Goal: Task Accomplishment & Management: Use online tool/utility

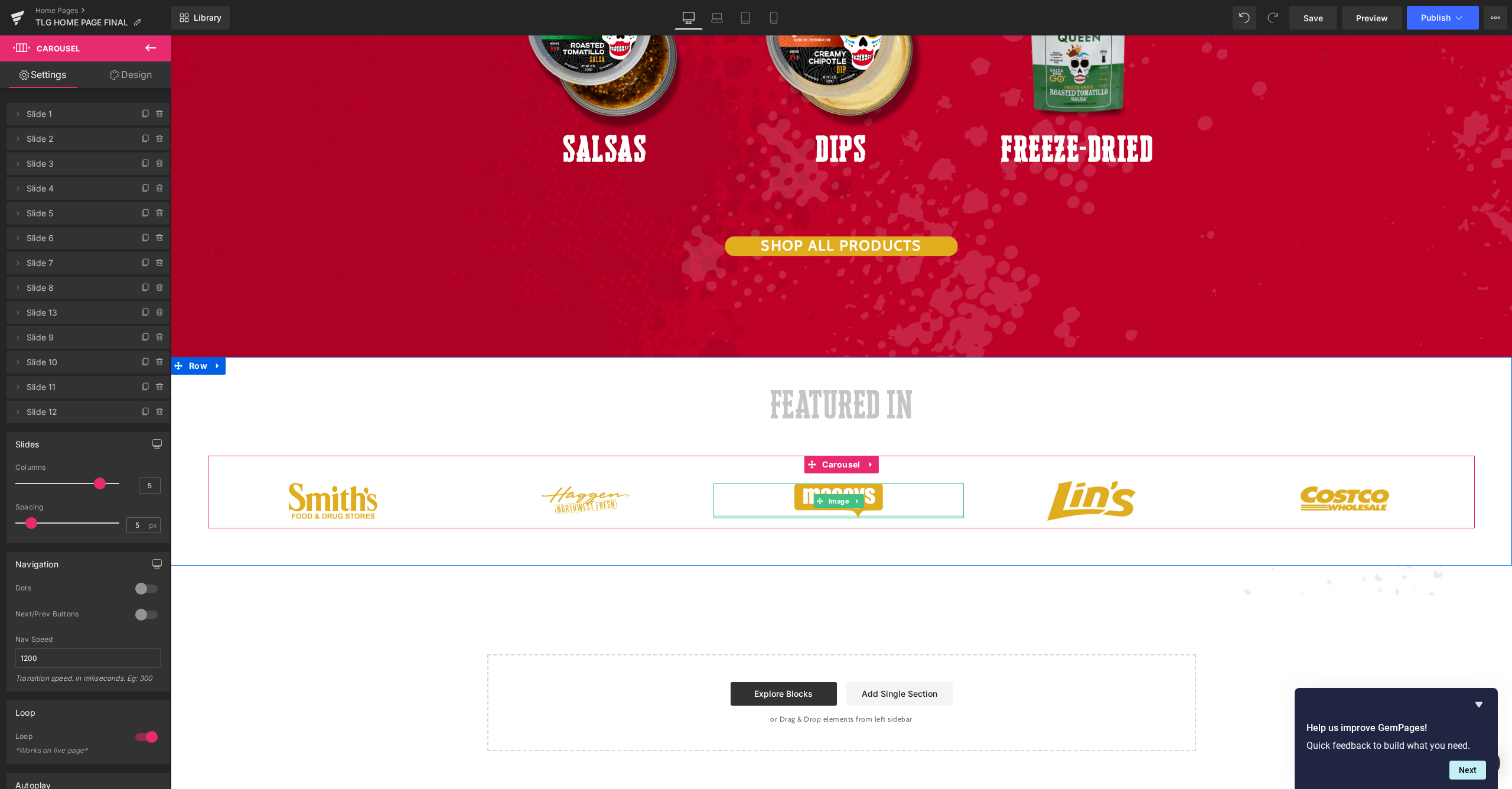
scroll to position [2090, 0]
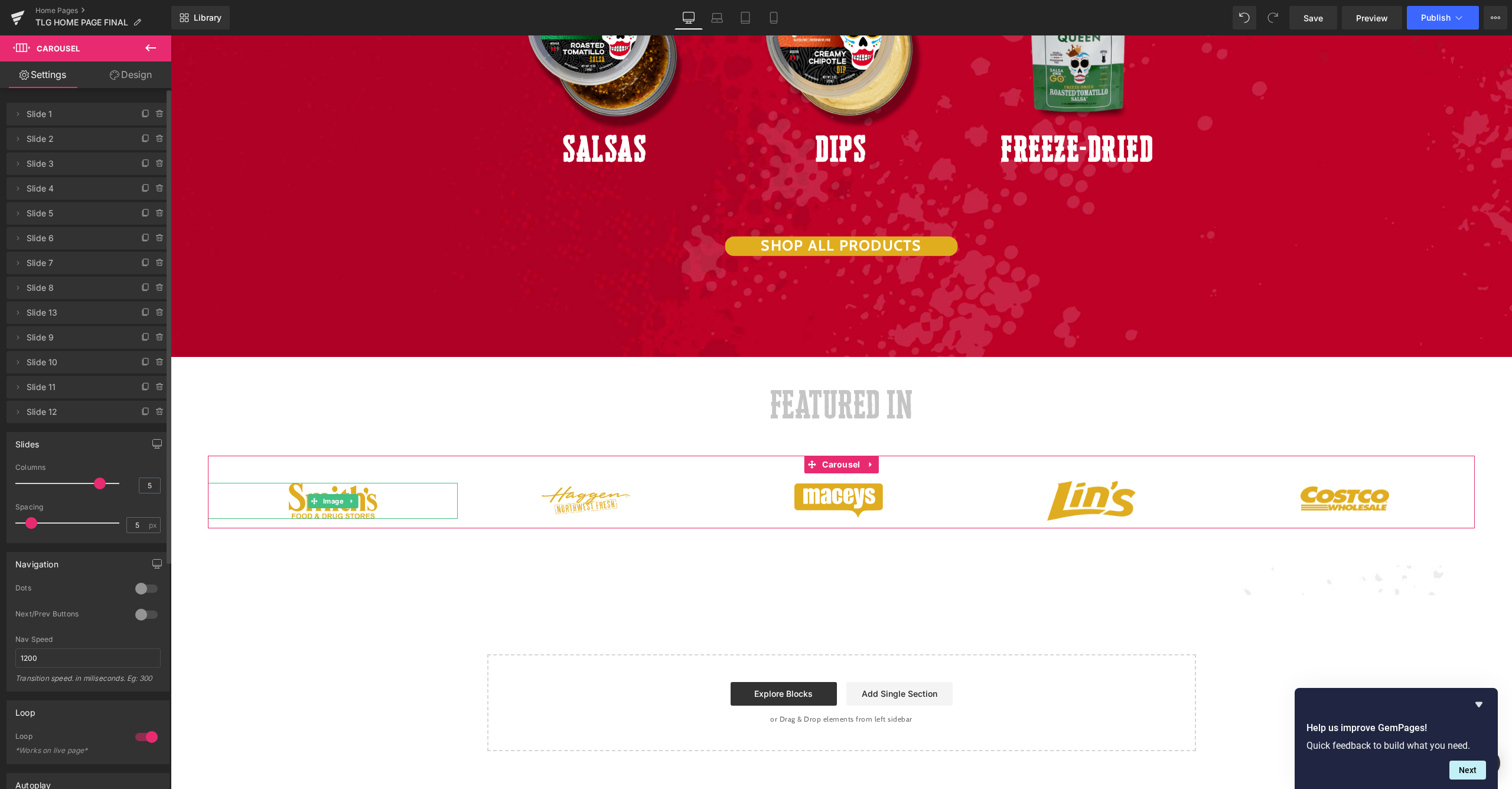
click at [81, 118] on span "Slide 1" at bounding box center [76, 114] width 99 height 23
click at [19, 410] on icon at bounding box center [18, 412] width 10 height 10
click at [15, 115] on icon at bounding box center [18, 114] width 10 height 10
click at [82, 161] on input "Slide 1" at bounding box center [88, 160] width 146 height 19
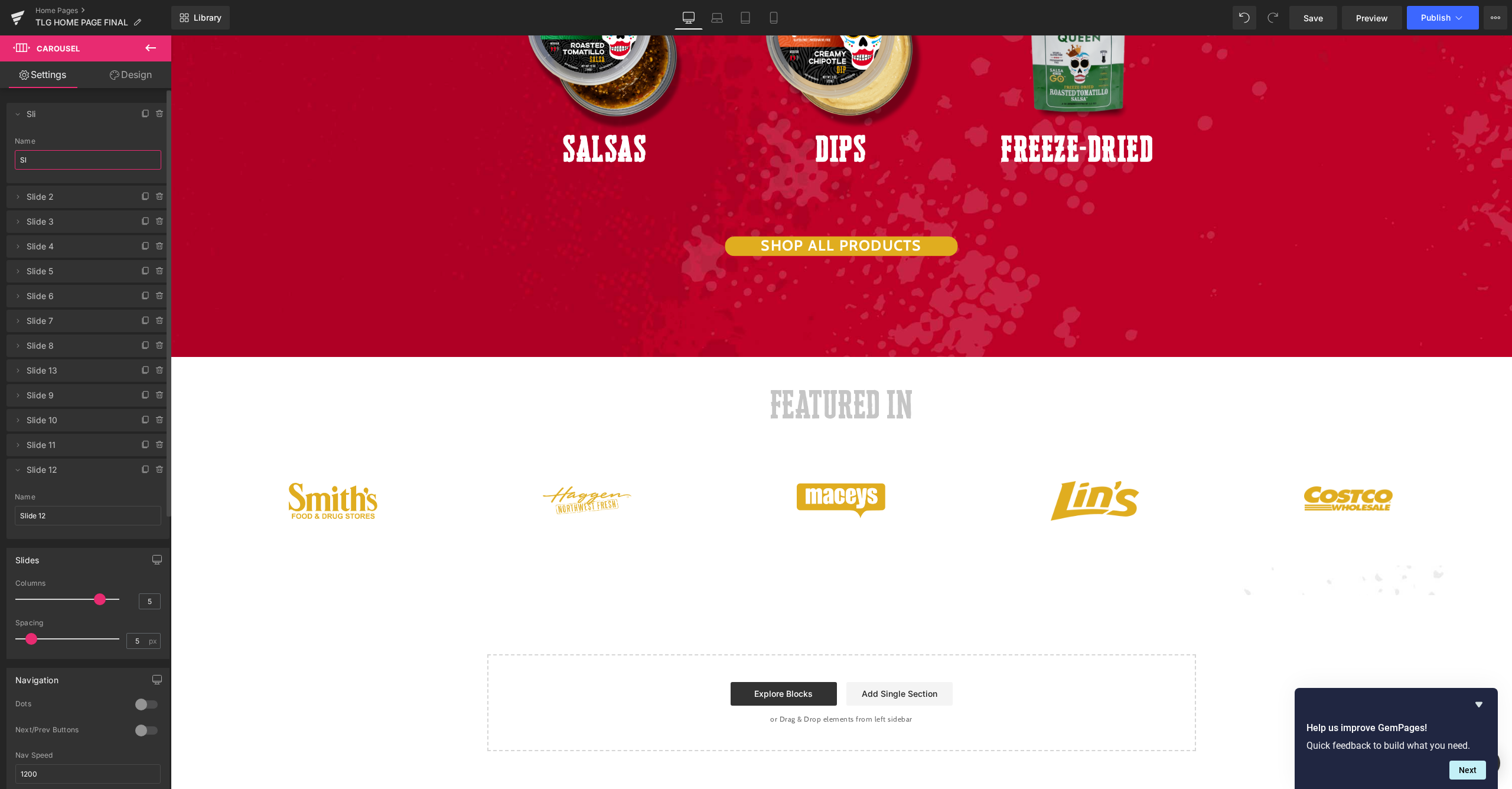
type input "S"
type input "Smiths"
click at [55, 308] on div "Delete Cancel Smiths Smiths Name Smiths Delete Cancel Slide 2 Slide 2 Name Slid…" at bounding box center [88, 320] width 163 height 438
click at [15, 198] on icon at bounding box center [18, 197] width 10 height 10
click at [14, 116] on icon at bounding box center [18, 114] width 10 height 10
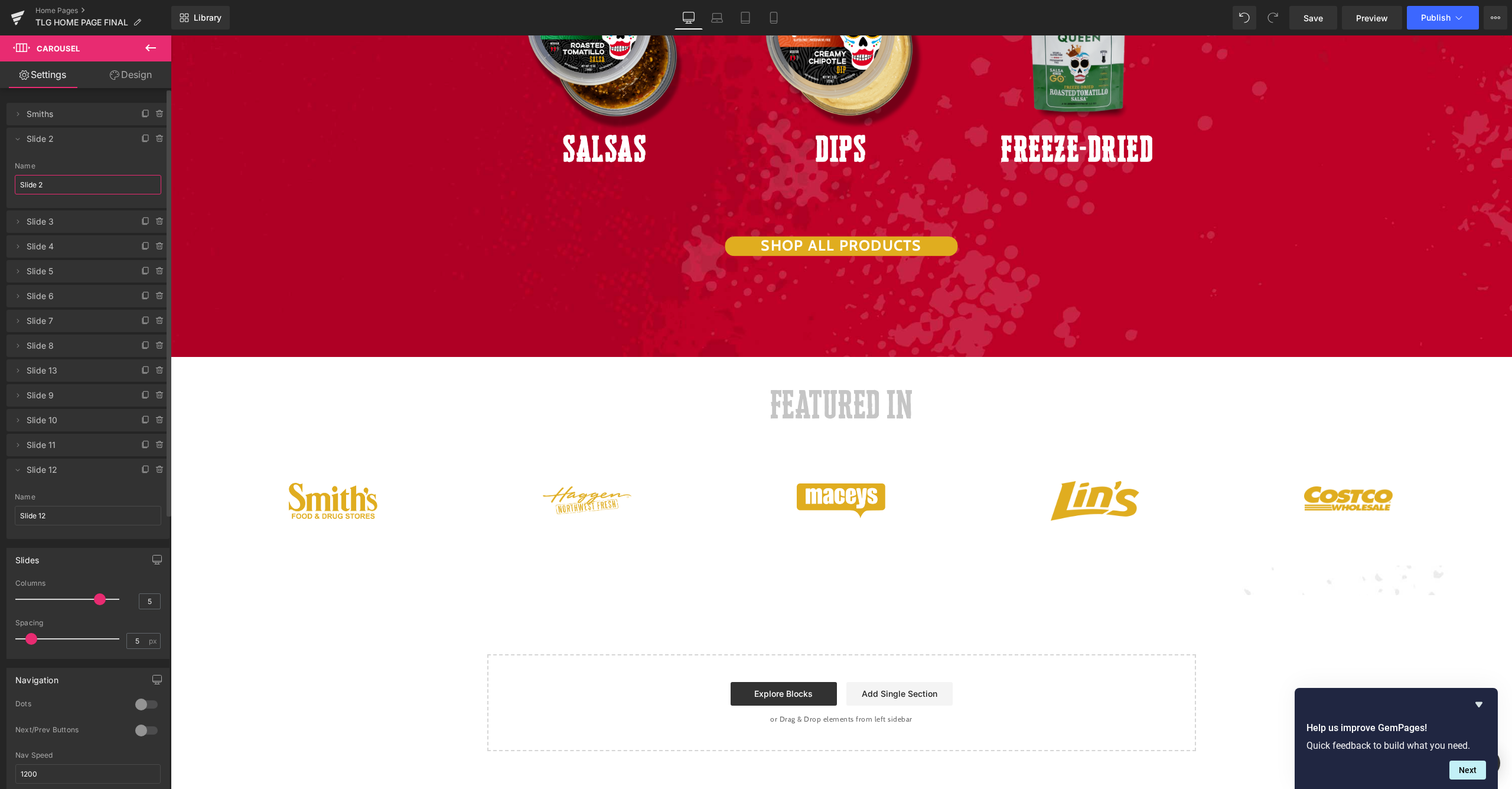
drag, startPoint x: 64, startPoint y: 189, endPoint x: 0, endPoint y: 186, distance: 64.1
click at [0, 186] on div "Delete Cancel Smiths Smiths Name Smiths Delete Cancel Slide 2 Slide 2 Name Slid…" at bounding box center [88, 315] width 177 height 448
type input "Haggens"
click at [17, 223] on icon at bounding box center [18, 221] width 2 height 4
click at [70, 274] on input "Slide 3" at bounding box center [88, 267] width 146 height 19
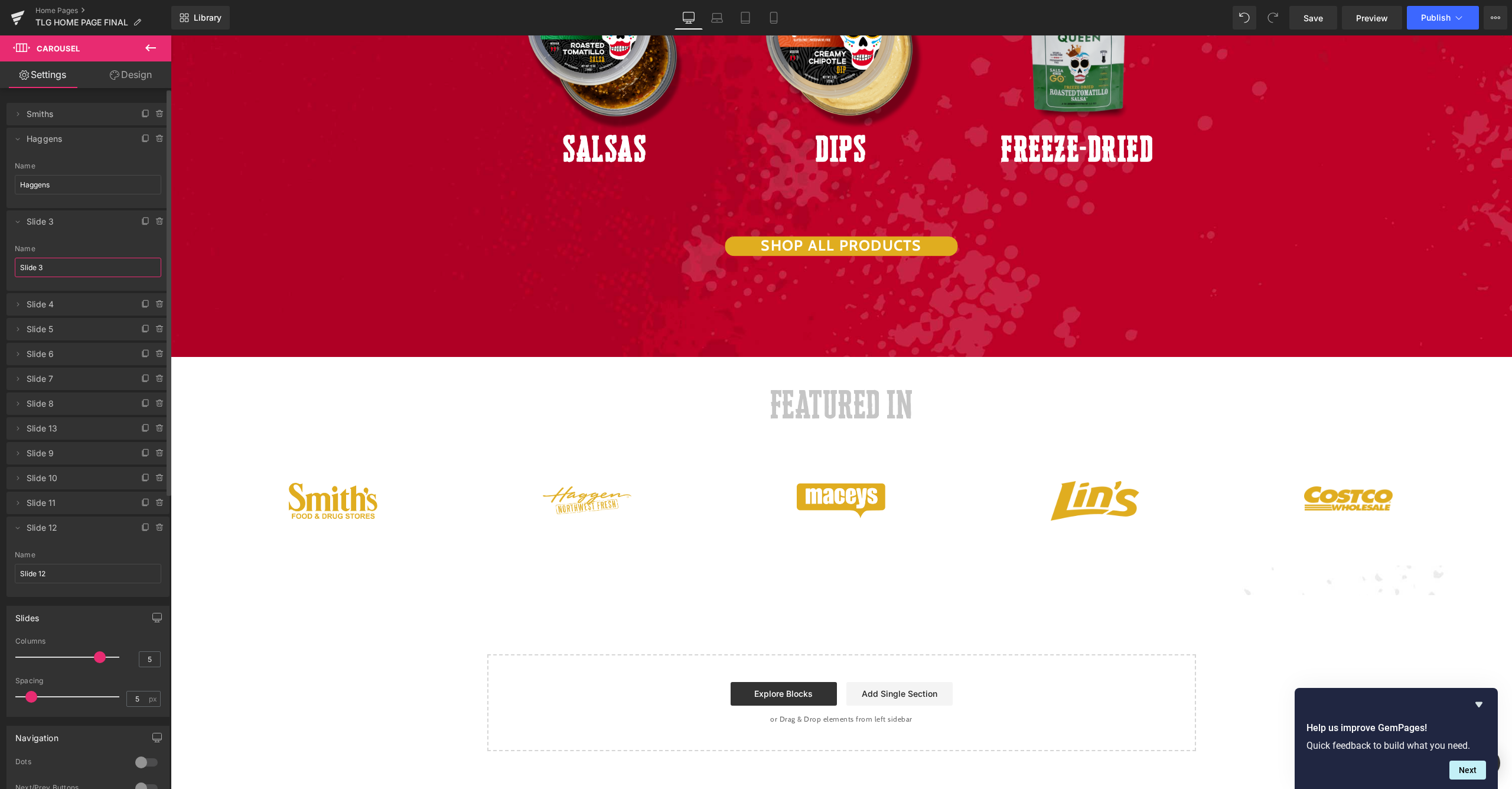
drag, startPoint x: 71, startPoint y: 271, endPoint x: 11, endPoint y: 264, distance: 60.4
click at [11, 264] on div "Slide 3 Name Slide 3" at bounding box center [88, 267] width 163 height 46
type input "Maceys"
click at [18, 304] on icon at bounding box center [18, 305] width 10 height 10
drag, startPoint x: 71, startPoint y: 351, endPoint x: 10, endPoint y: 349, distance: 61.0
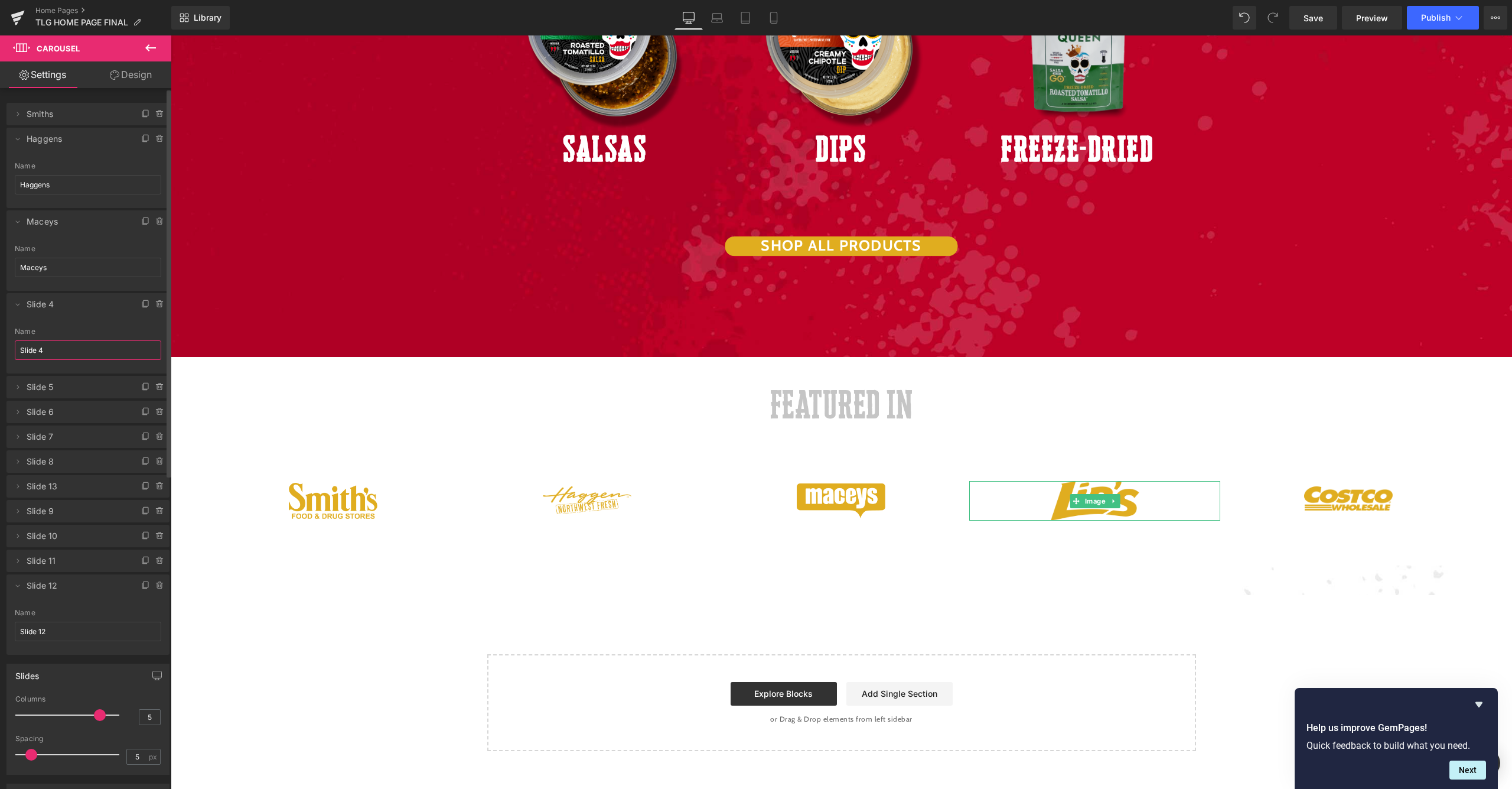
click at [12, 349] on div "Slide 4 Name Slide 4" at bounding box center [88, 350] width 163 height 46
type input "Lins"
click at [19, 388] on icon at bounding box center [18, 387] width 10 height 10
drag, startPoint x: 77, startPoint y: 434, endPoint x: 10, endPoint y: 429, distance: 67.2
click at [10, 429] on div "Slide 5 Name Slide 5" at bounding box center [88, 433] width 163 height 46
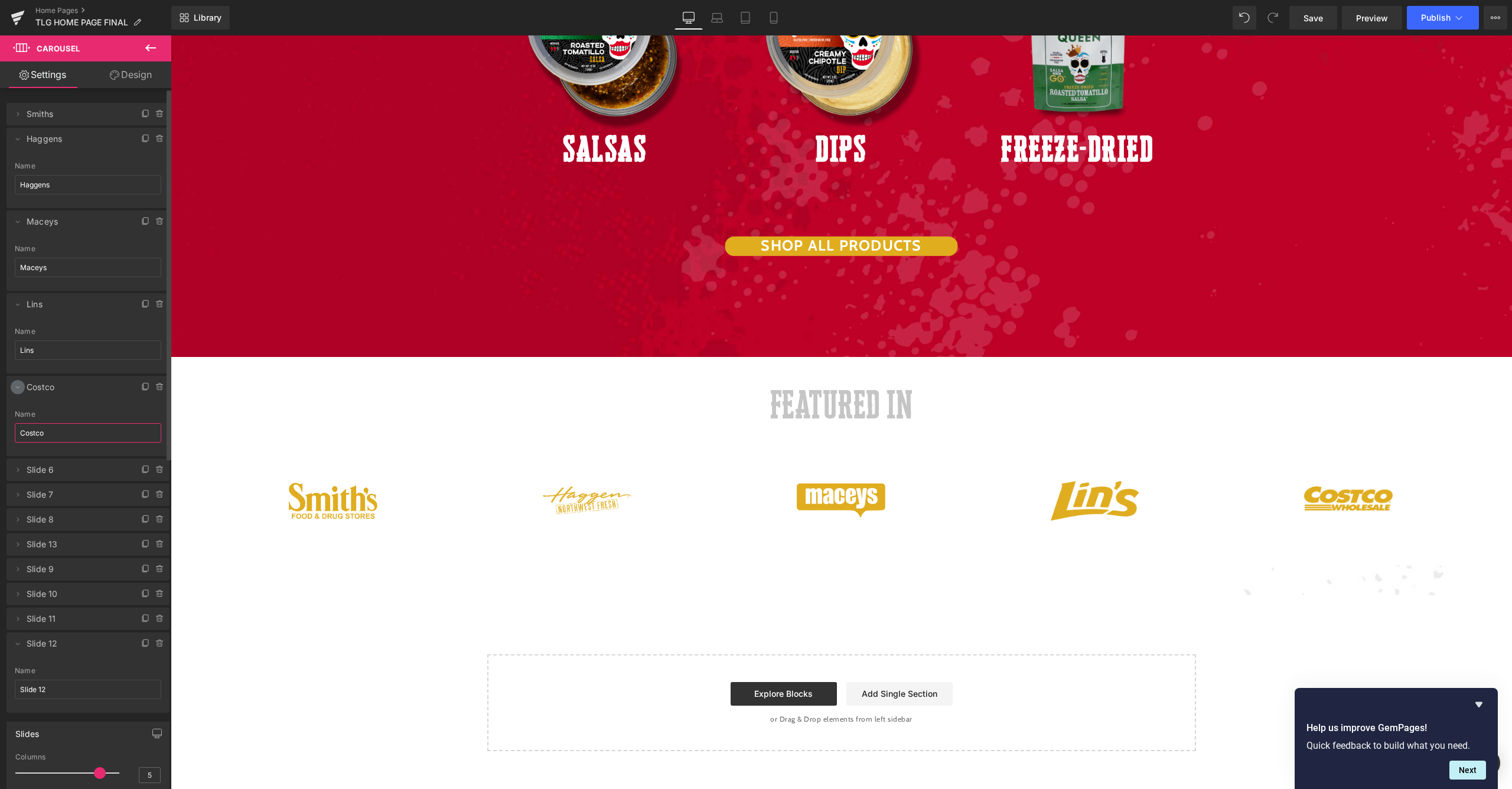
type input "Costco"
click at [16, 389] on icon at bounding box center [18, 387] width 10 height 10
click at [14, 300] on icon at bounding box center [18, 305] width 10 height 10
click at [16, 227] on span at bounding box center [18, 221] width 14 height 14
click at [19, 135] on icon at bounding box center [18, 139] width 10 height 10
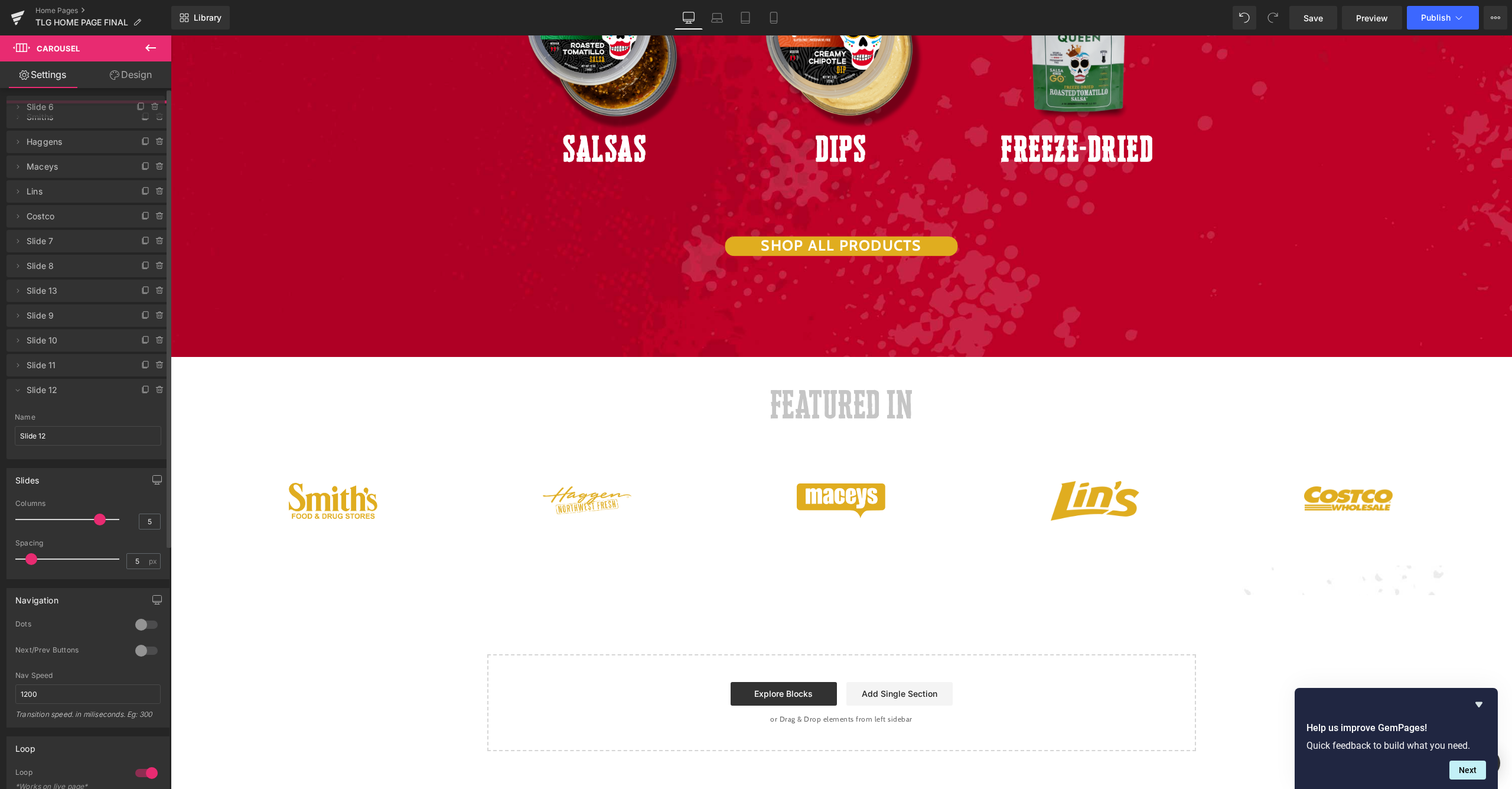
drag, startPoint x: 43, startPoint y: 240, endPoint x: 67, endPoint y: 109, distance: 133.2
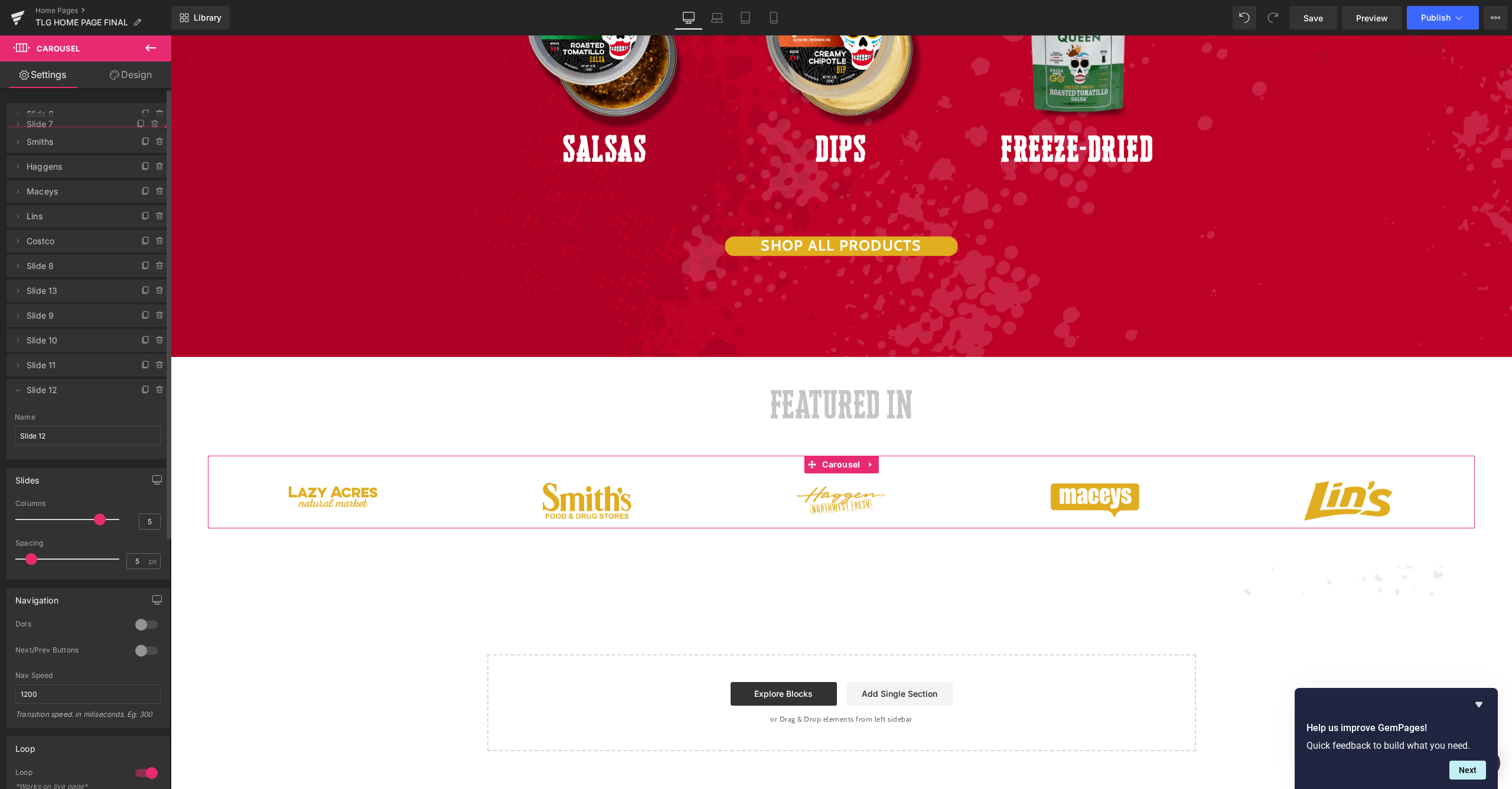
drag, startPoint x: 60, startPoint y: 267, endPoint x: 67, endPoint y: 131, distance: 136.2
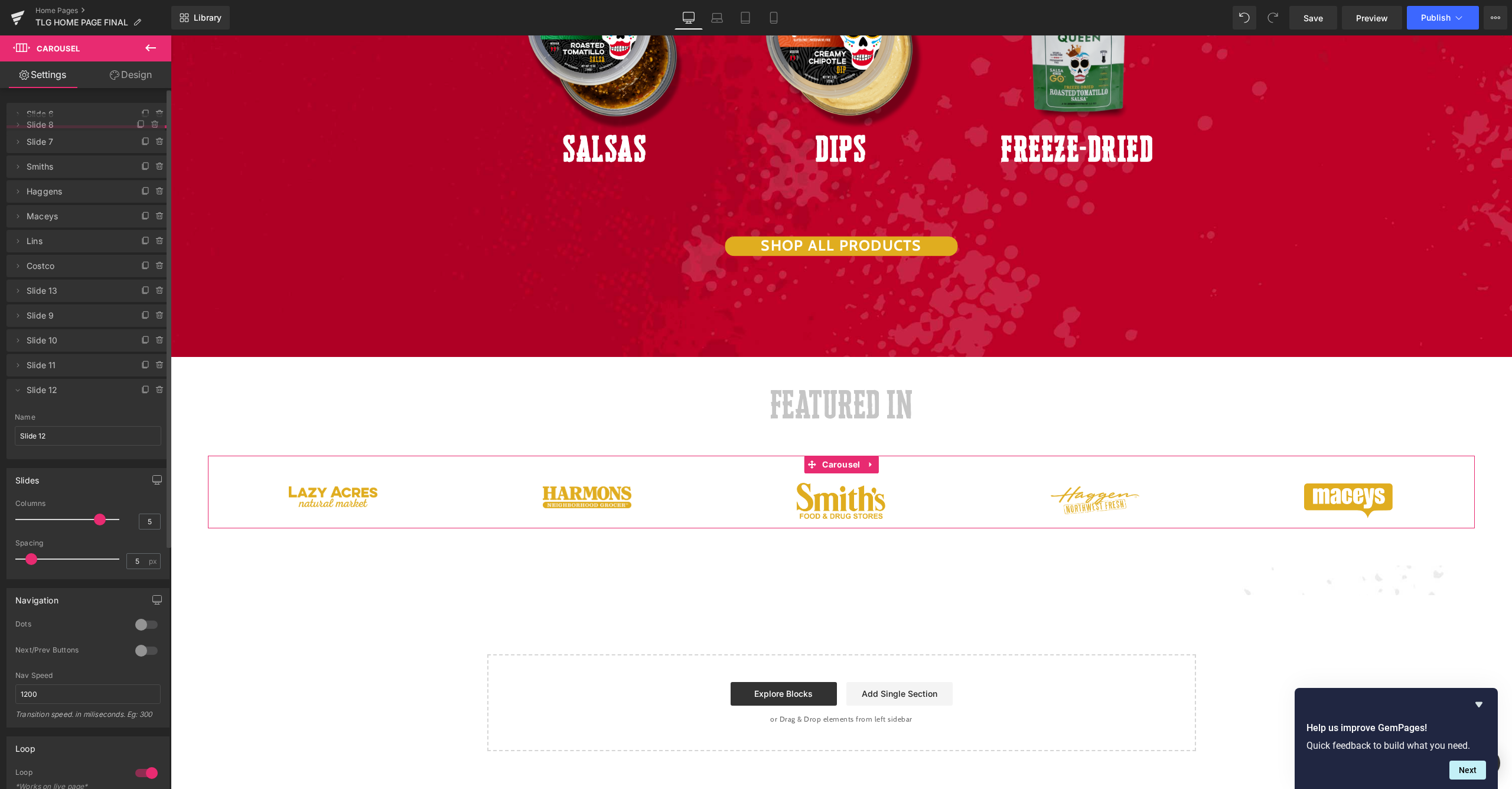
drag, startPoint x: 61, startPoint y: 281, endPoint x: 74, endPoint y: 127, distance: 154.5
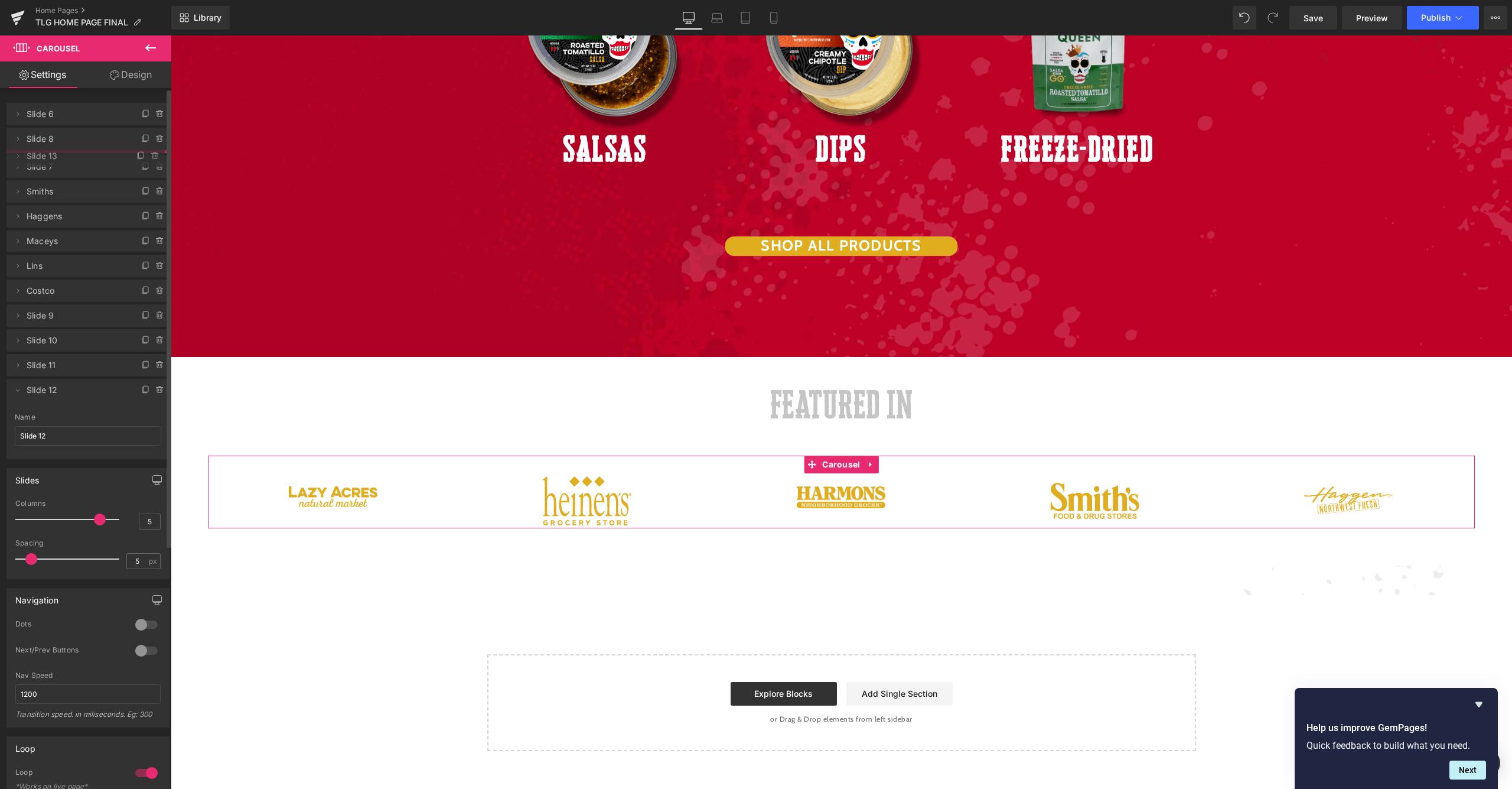
drag, startPoint x: 58, startPoint y: 314, endPoint x: 73, endPoint y: 158, distance: 156.7
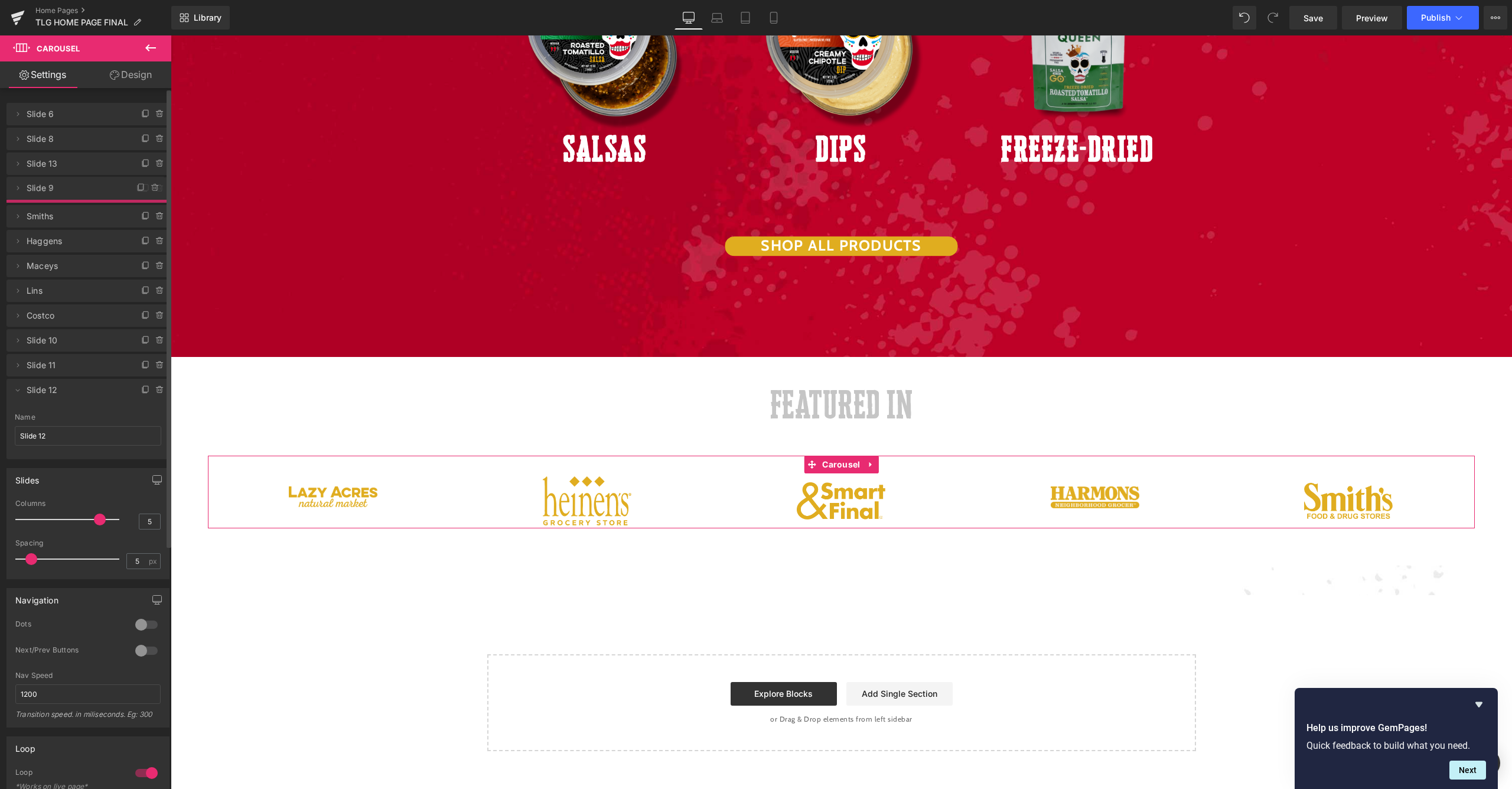
drag, startPoint x: 64, startPoint y: 343, endPoint x: 86, endPoint y: 193, distance: 151.6
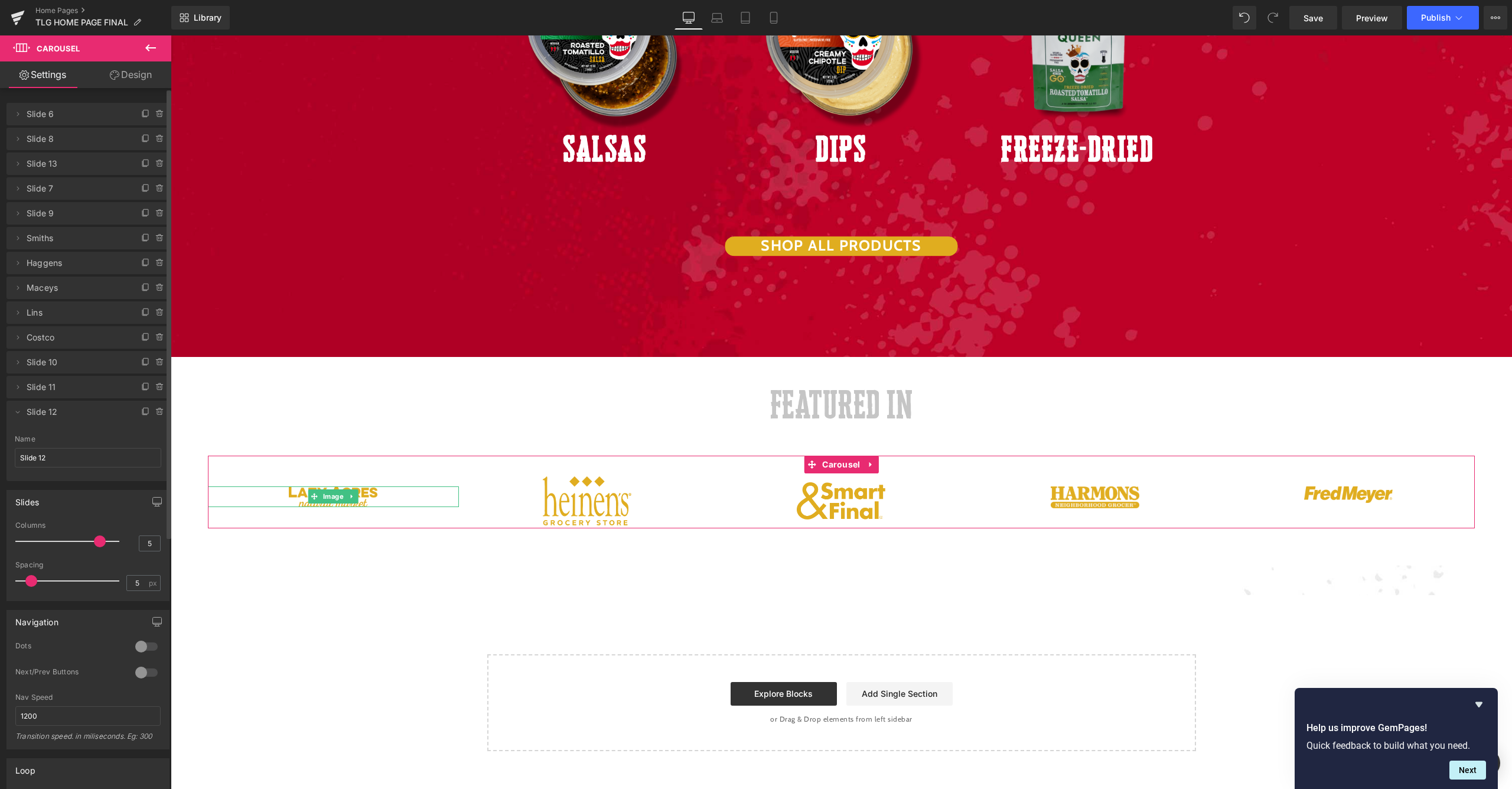
click at [51, 110] on span "Slide 6" at bounding box center [76, 114] width 99 height 23
click at [49, 114] on span "Slide 6" at bounding box center [76, 114] width 99 height 23
click at [19, 110] on icon at bounding box center [18, 114] width 10 height 10
click at [61, 160] on input "Slide 6" at bounding box center [88, 160] width 146 height 19
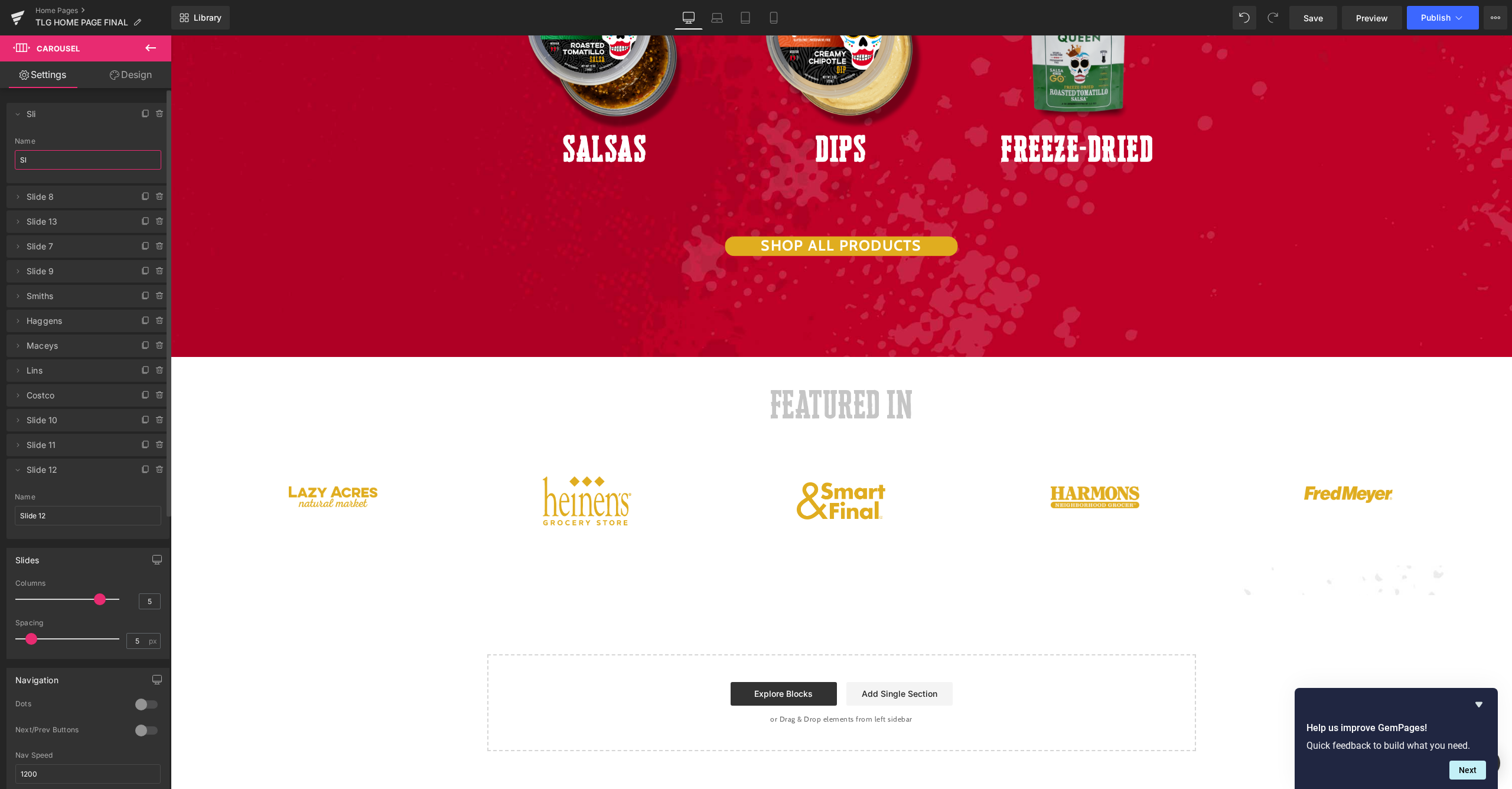
type input "S"
type input "Lazy Acres"
click at [17, 198] on icon at bounding box center [18, 197] width 10 height 10
click at [58, 248] on input "Slide 8" at bounding box center [88, 242] width 146 height 19
type input "S"
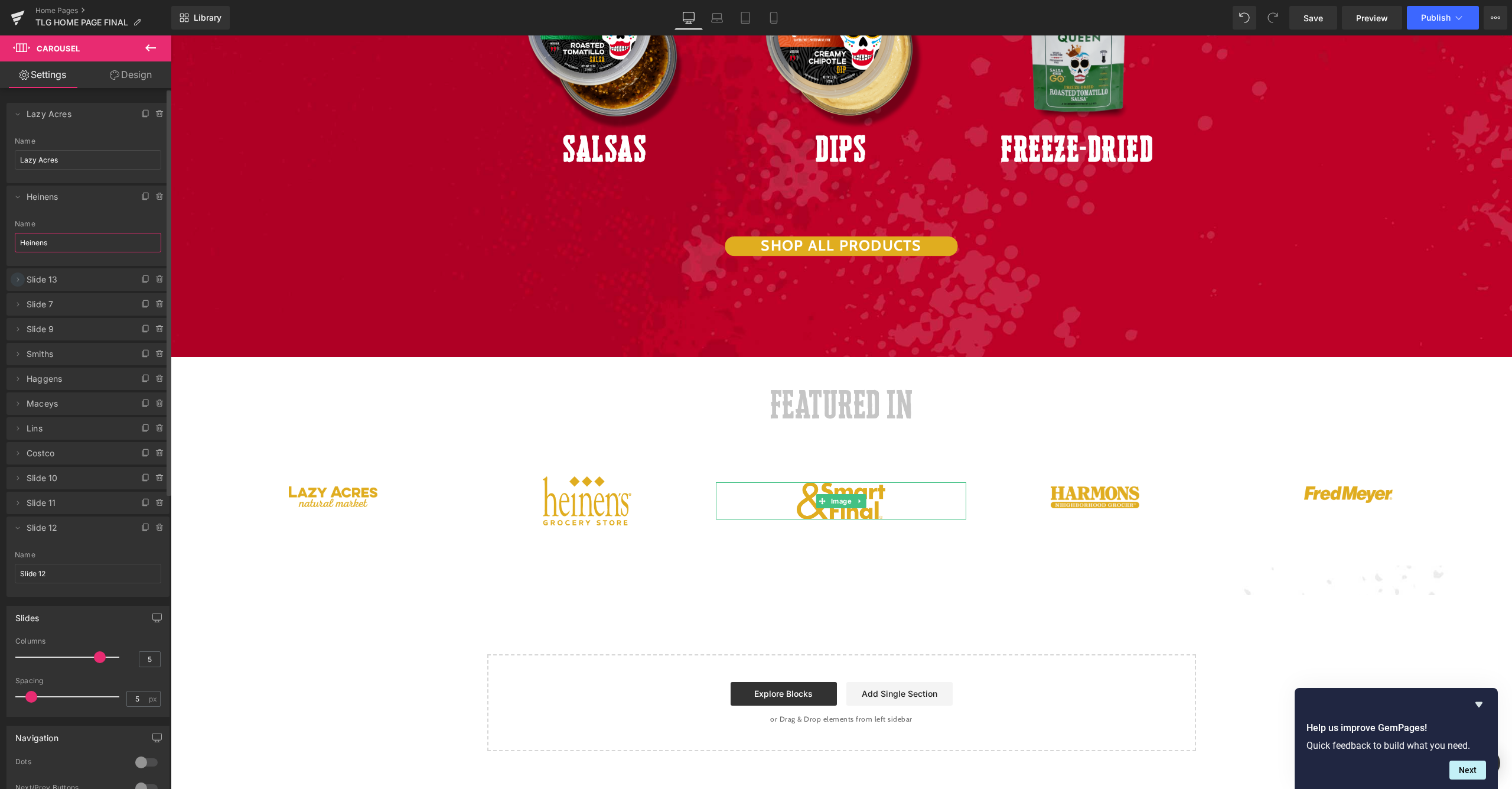
type input "Heinens"
click at [19, 278] on icon at bounding box center [18, 279] width 10 height 10
click at [71, 328] on input "Slide 13" at bounding box center [88, 325] width 146 height 19
type input "S"
type input "Smart & Final"
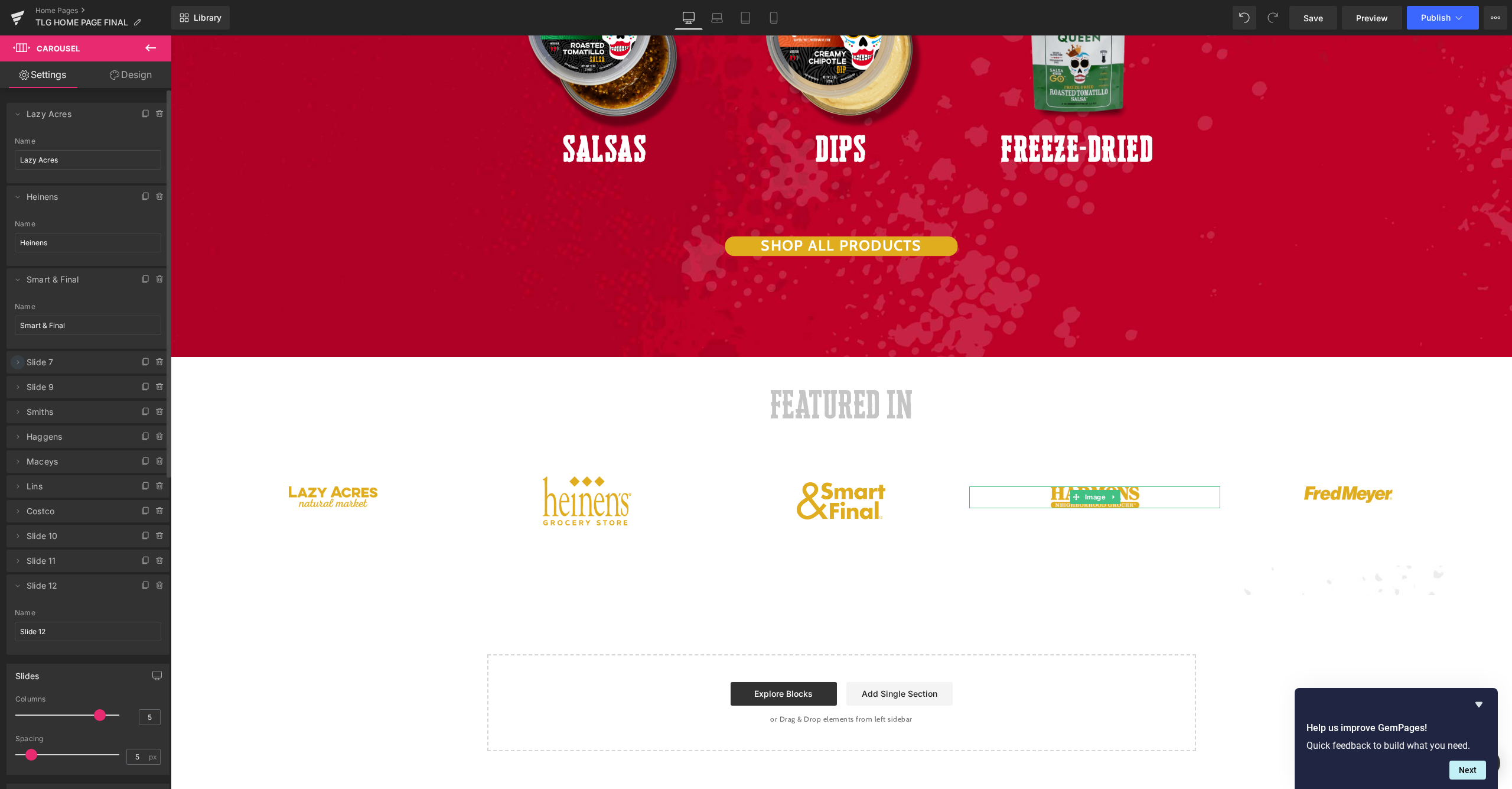
click at [21, 358] on icon at bounding box center [18, 362] width 10 height 10
click at [75, 408] on input "Slide 7" at bounding box center [88, 408] width 146 height 19
type input "S"
type input "Harmons"
click at [16, 447] on icon at bounding box center [18, 445] width 10 height 10
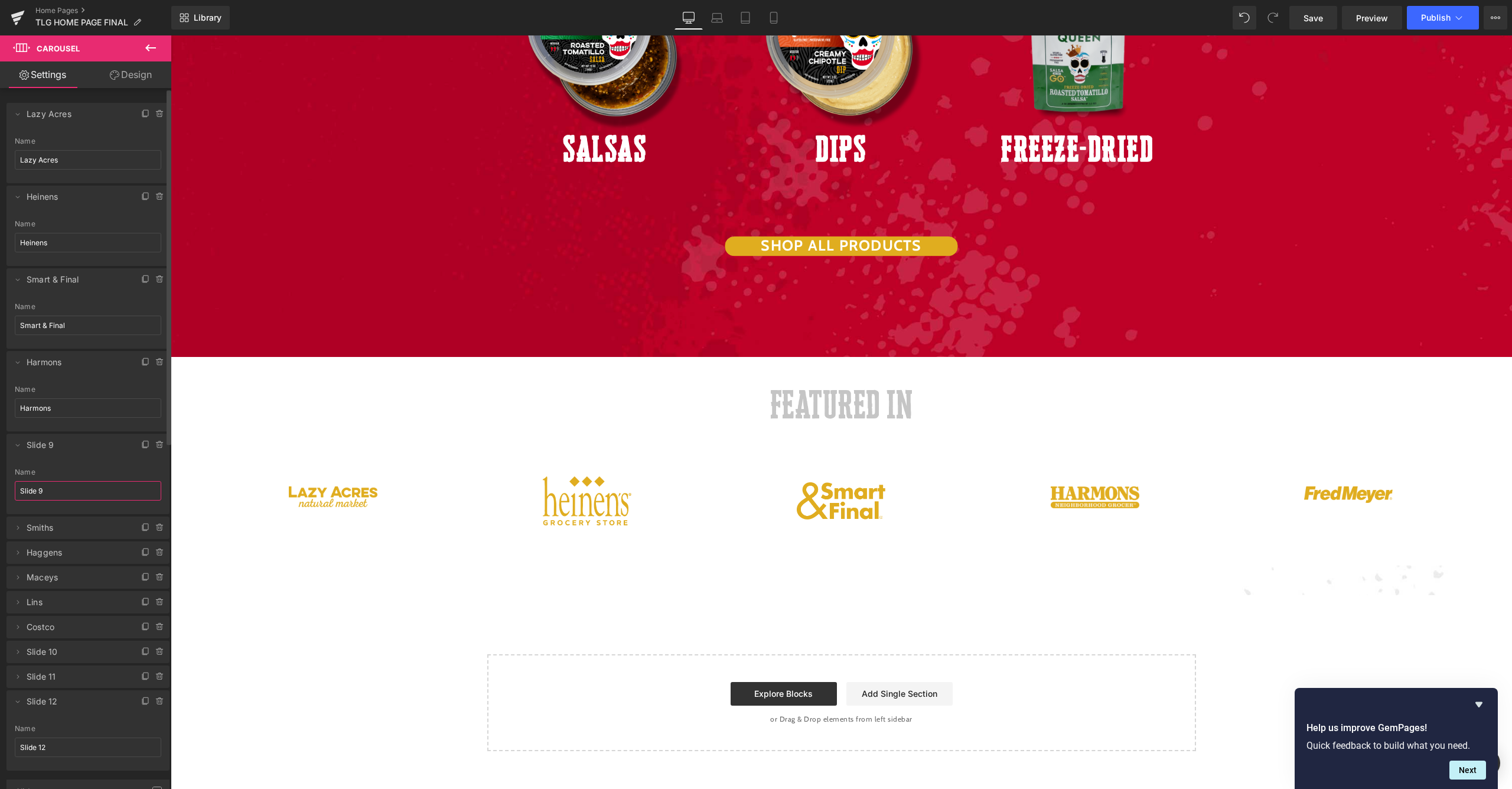
click at [71, 492] on input "Slide 9" at bounding box center [88, 491] width 146 height 19
type input "S"
type input "[PERSON_NAME]"
click at [15, 559] on icon at bounding box center [18, 556] width 10 height 10
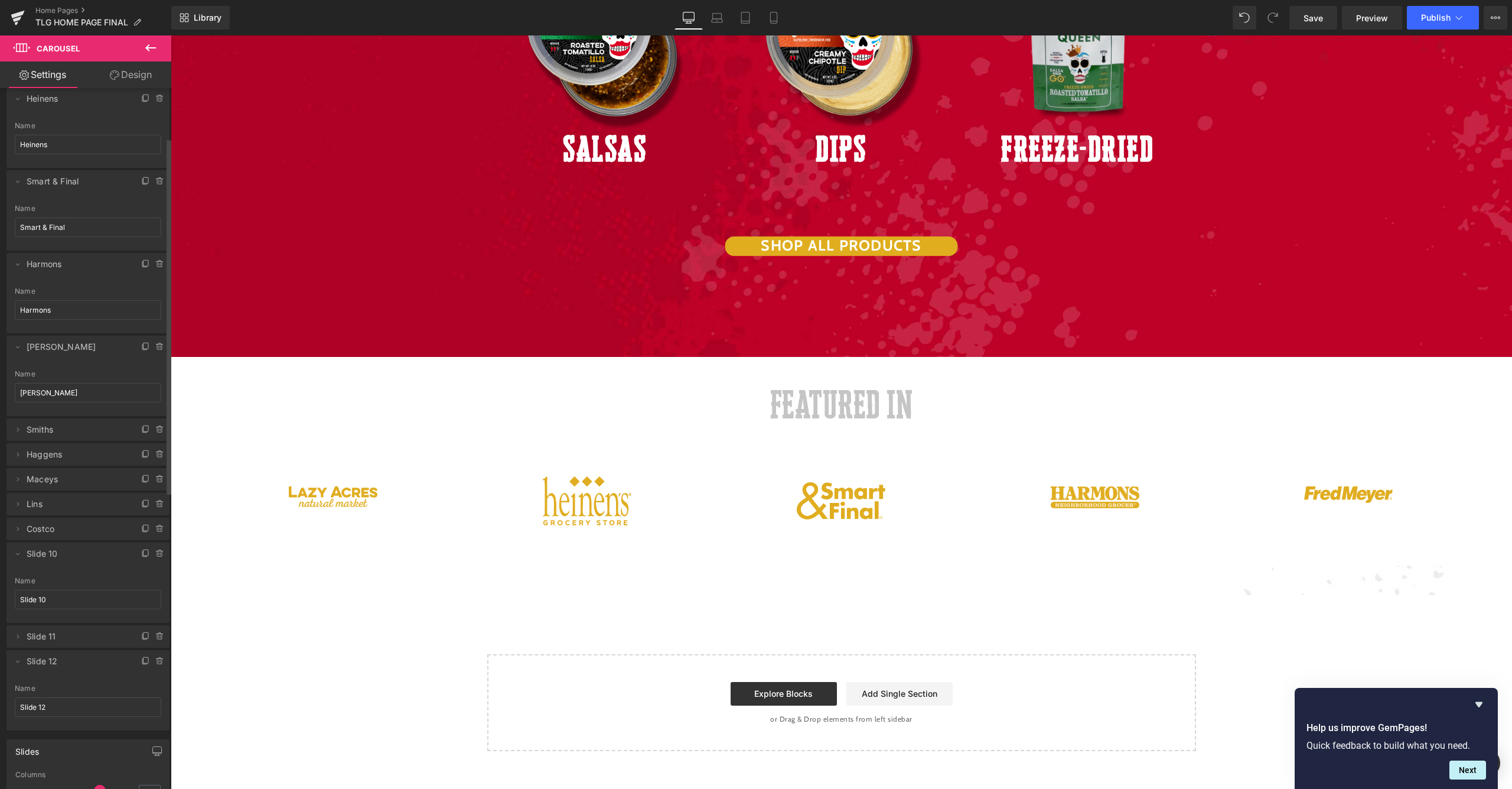
scroll to position [101, 0]
drag, startPoint x: 70, startPoint y: 596, endPoint x: 9, endPoint y: 592, distance: 61.1
click at [9, 592] on div "Slide 10 Name Slide 10" at bounding box center [88, 597] width 163 height 46
click at [117, 568] on li "Delete Cancel Slide 10 Slide 10 Name Slide 10" at bounding box center [88, 580] width 163 height 80
drag, startPoint x: 51, startPoint y: 553, endPoint x: 78, endPoint y: 175, distance: 379.0
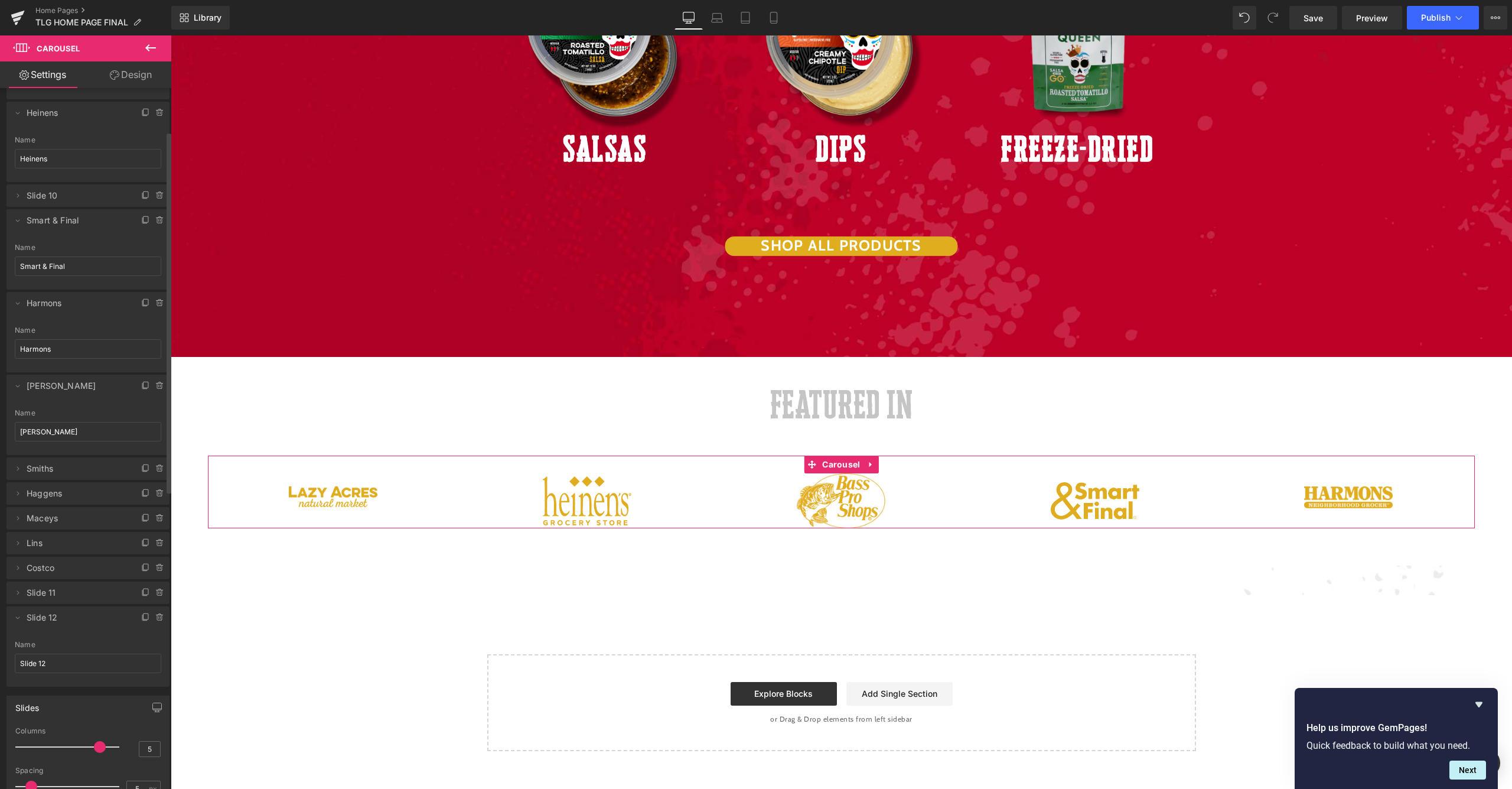
scroll to position [0, 0]
click at [16, 193] on icon at bounding box center [18, 197] width 10 height 10
click at [17, 111] on icon at bounding box center [18, 114] width 10 height 10
drag, startPoint x: 15, startPoint y: 190, endPoint x: 16, endPoint y: 199, distance: 9.1
click at [15, 190] on icon at bounding box center [18, 188] width 10 height 10
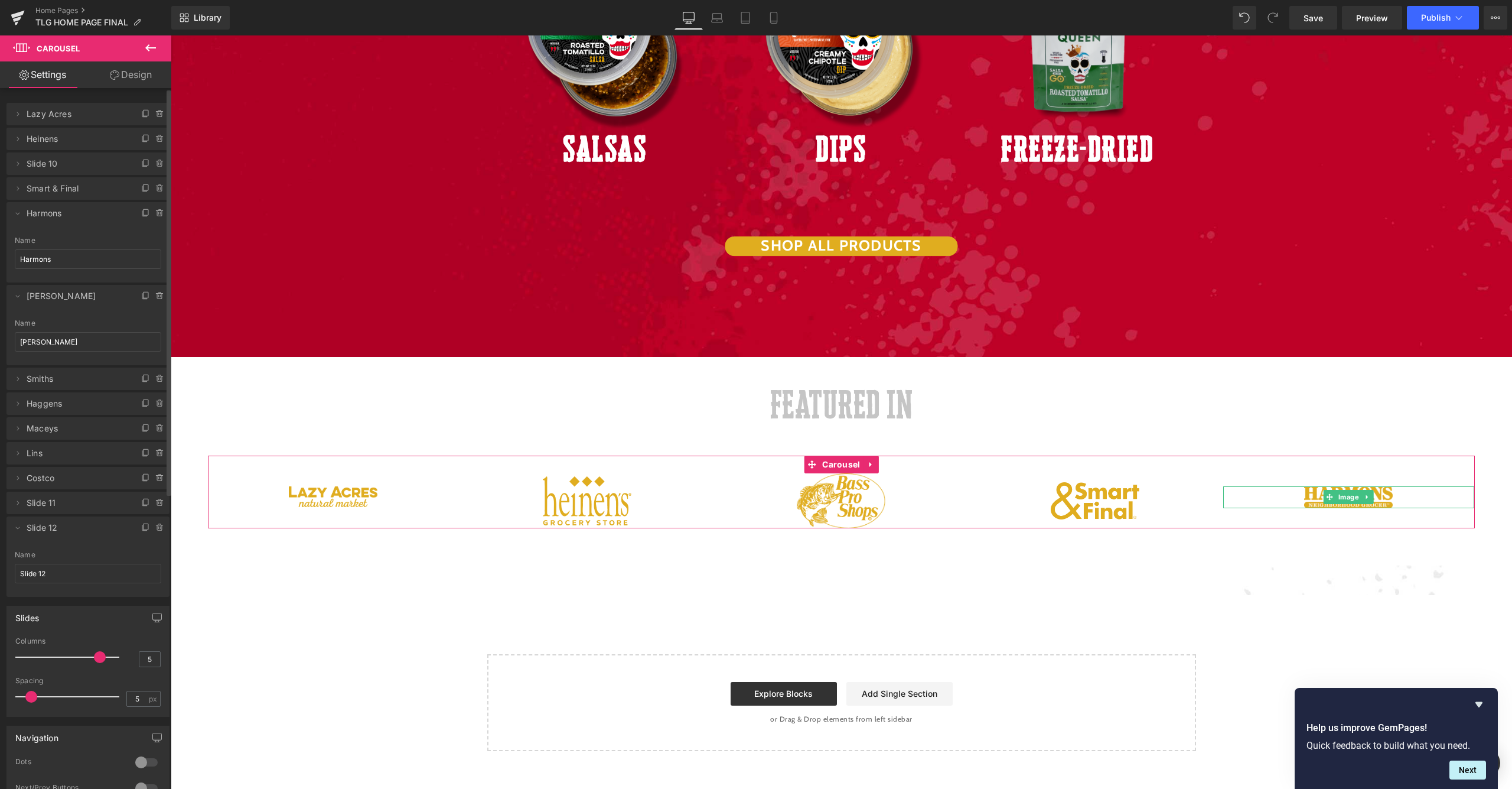
click at [15, 221] on li "Delete Cancel Harmons Slide 7 Name [PERSON_NAME]" at bounding box center [88, 242] width 163 height 80
click at [16, 218] on icon at bounding box center [18, 214] width 10 height 10
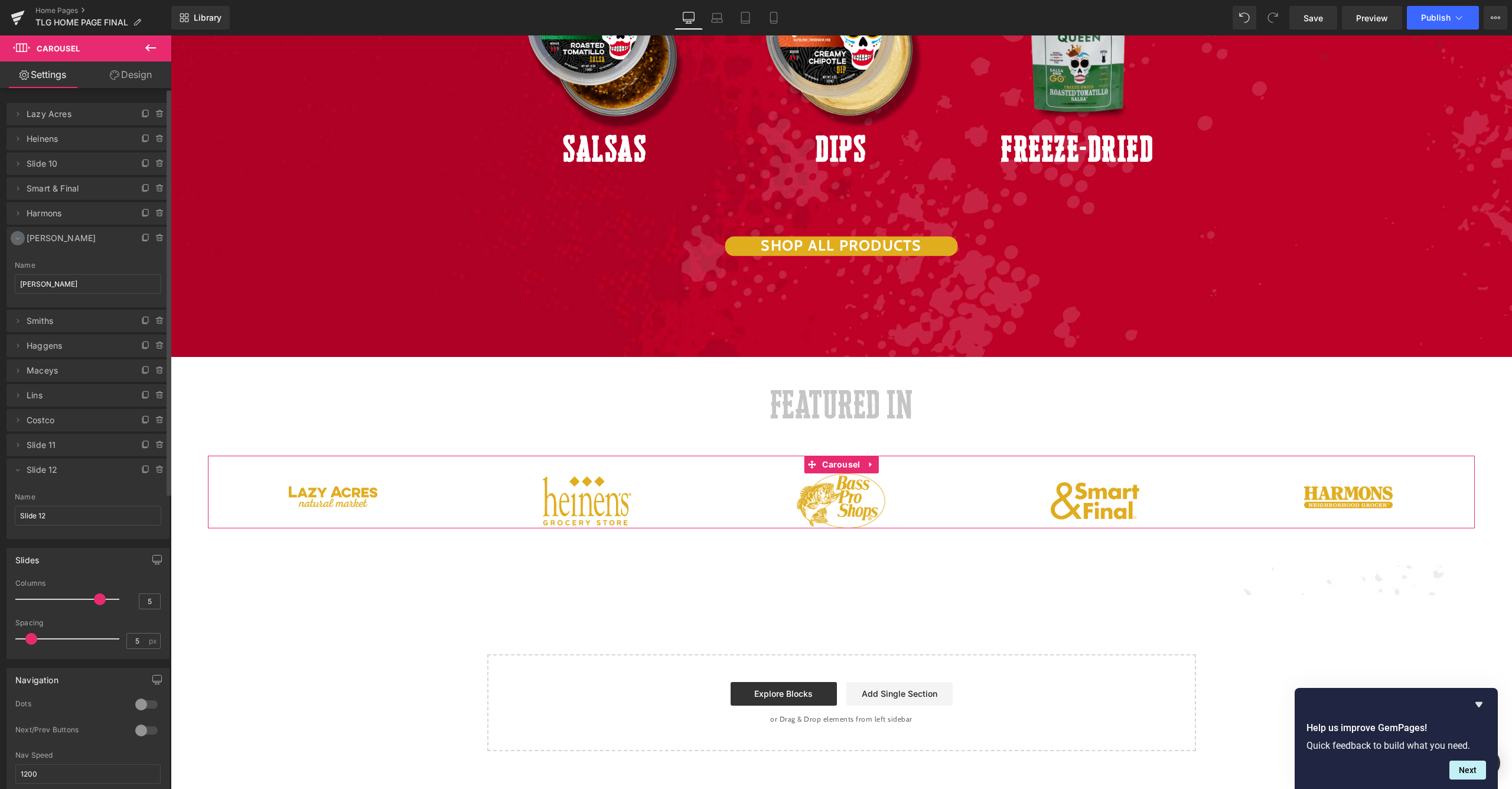
click at [18, 240] on icon at bounding box center [18, 238] width 10 height 10
drag, startPoint x: 45, startPoint y: 393, endPoint x: 88, endPoint y: 138, distance: 258.6
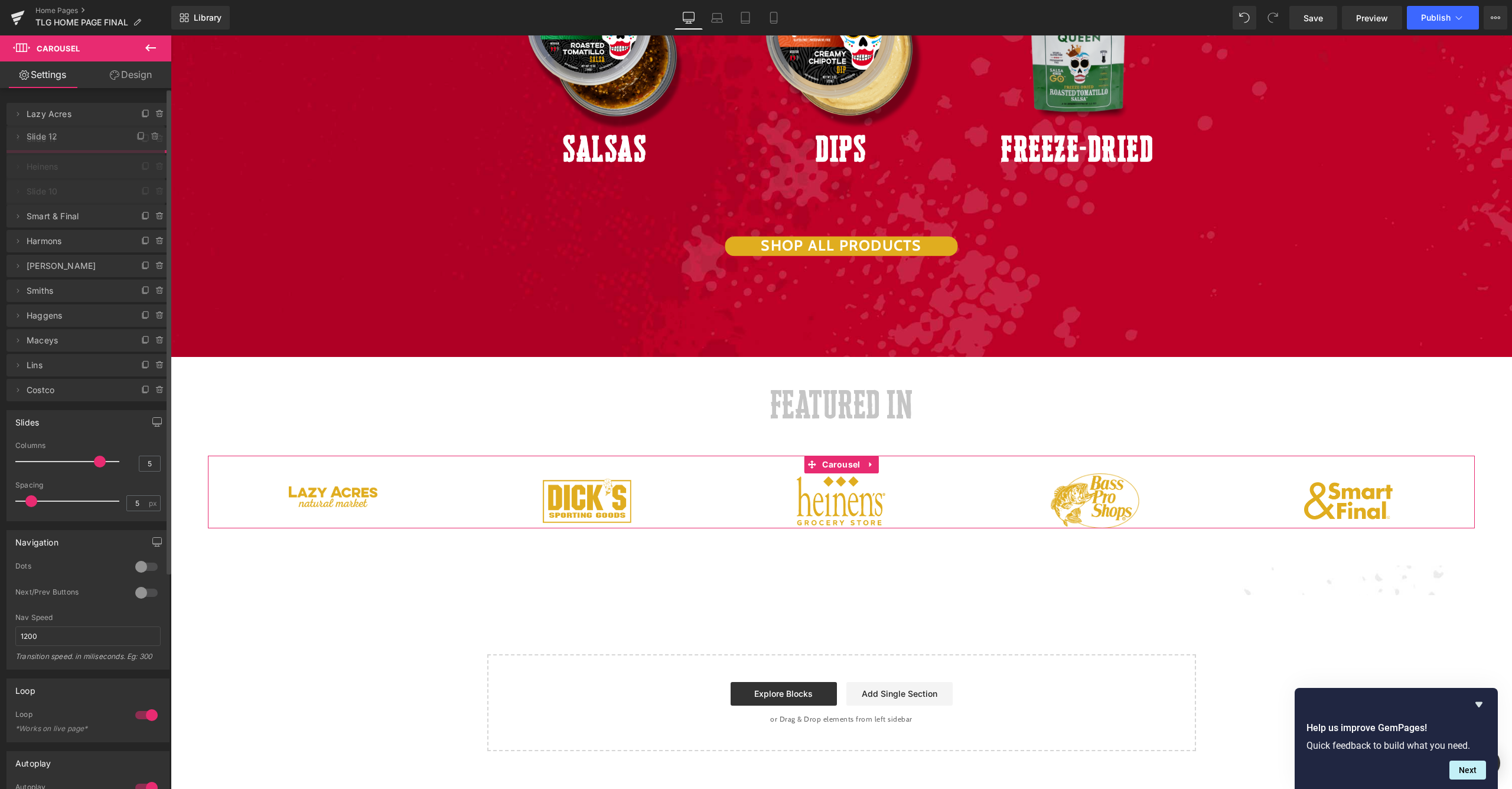
drag, startPoint x: 64, startPoint y: 415, endPoint x: 71, endPoint y: 140, distance: 275.1
drag, startPoint x: 68, startPoint y: 218, endPoint x: 68, endPoint y: 182, distance: 36.0
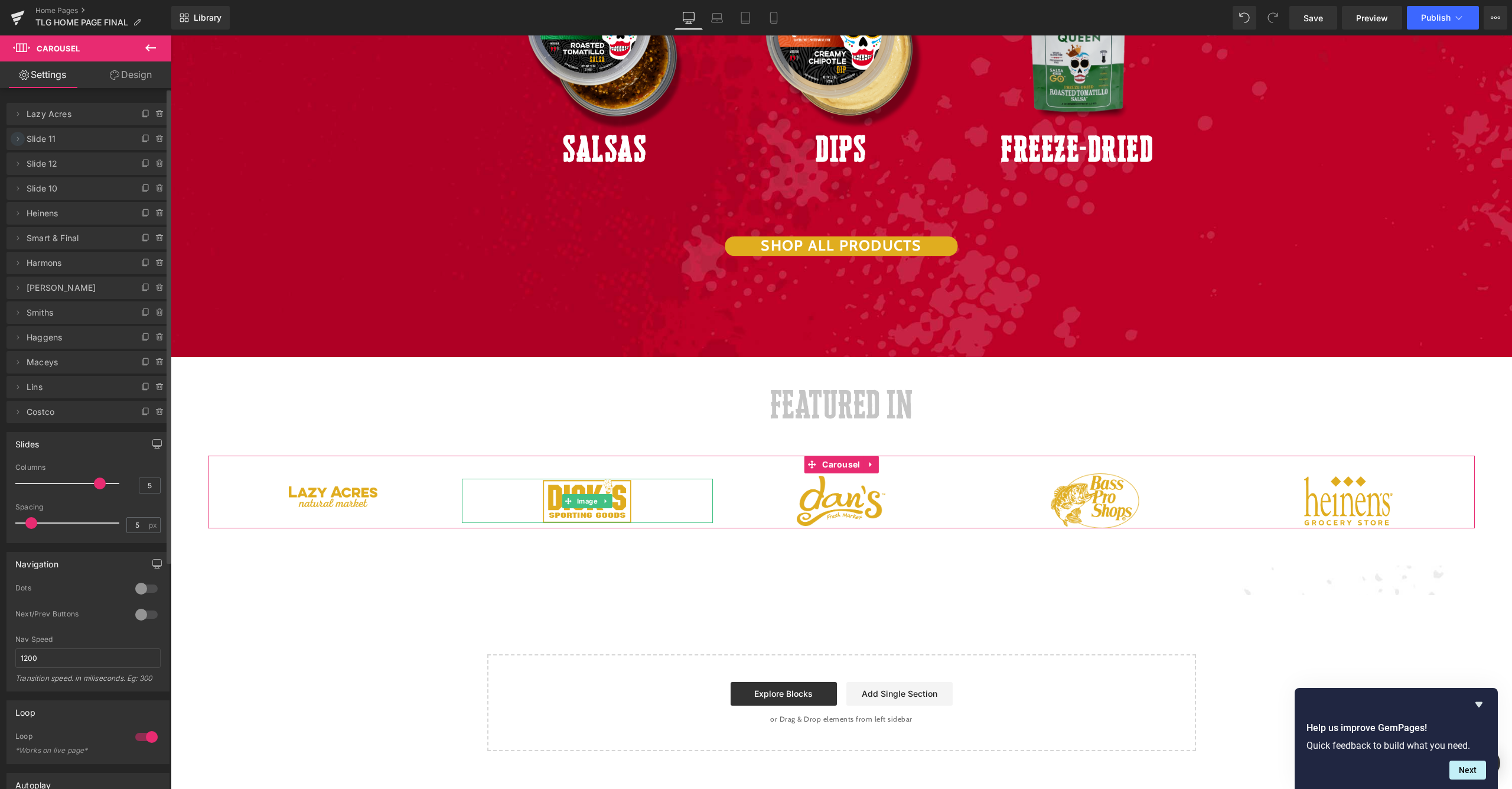
click at [18, 140] on icon at bounding box center [18, 138] width 2 height 4
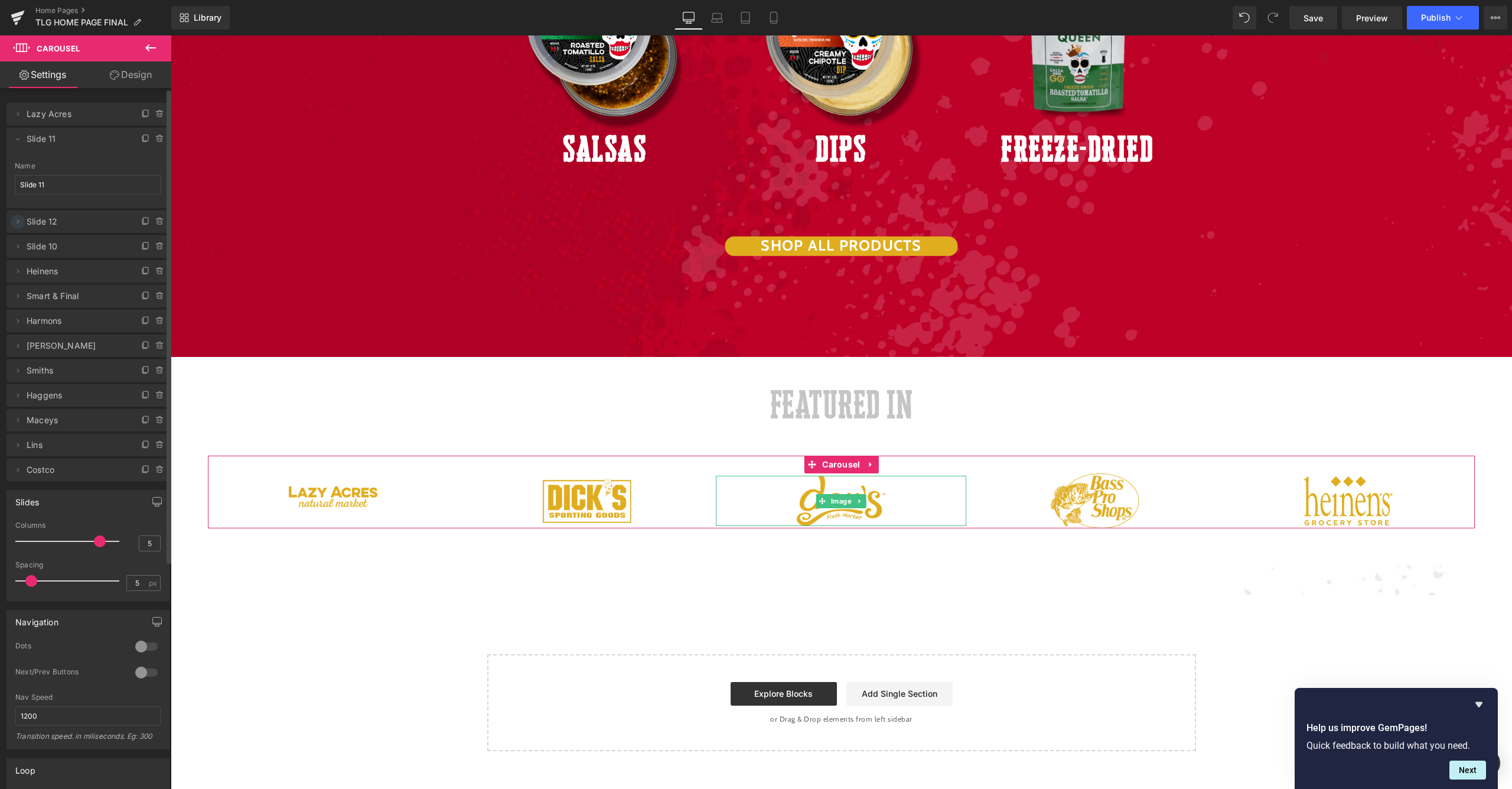
click at [19, 220] on icon at bounding box center [18, 222] width 10 height 10
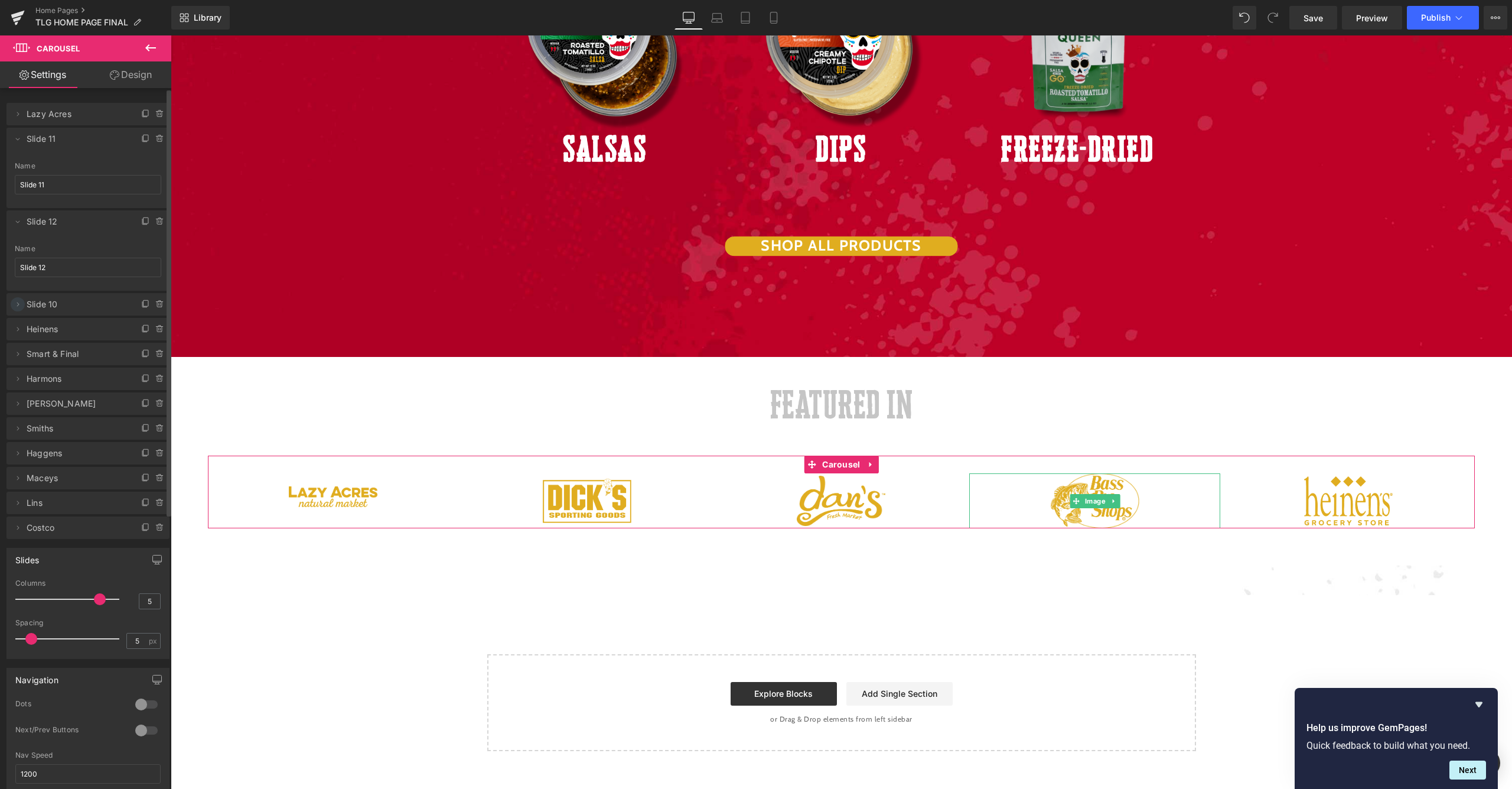
click at [15, 305] on icon at bounding box center [18, 305] width 10 height 10
click at [73, 347] on input "Slide 10" at bounding box center [88, 350] width 146 height 19
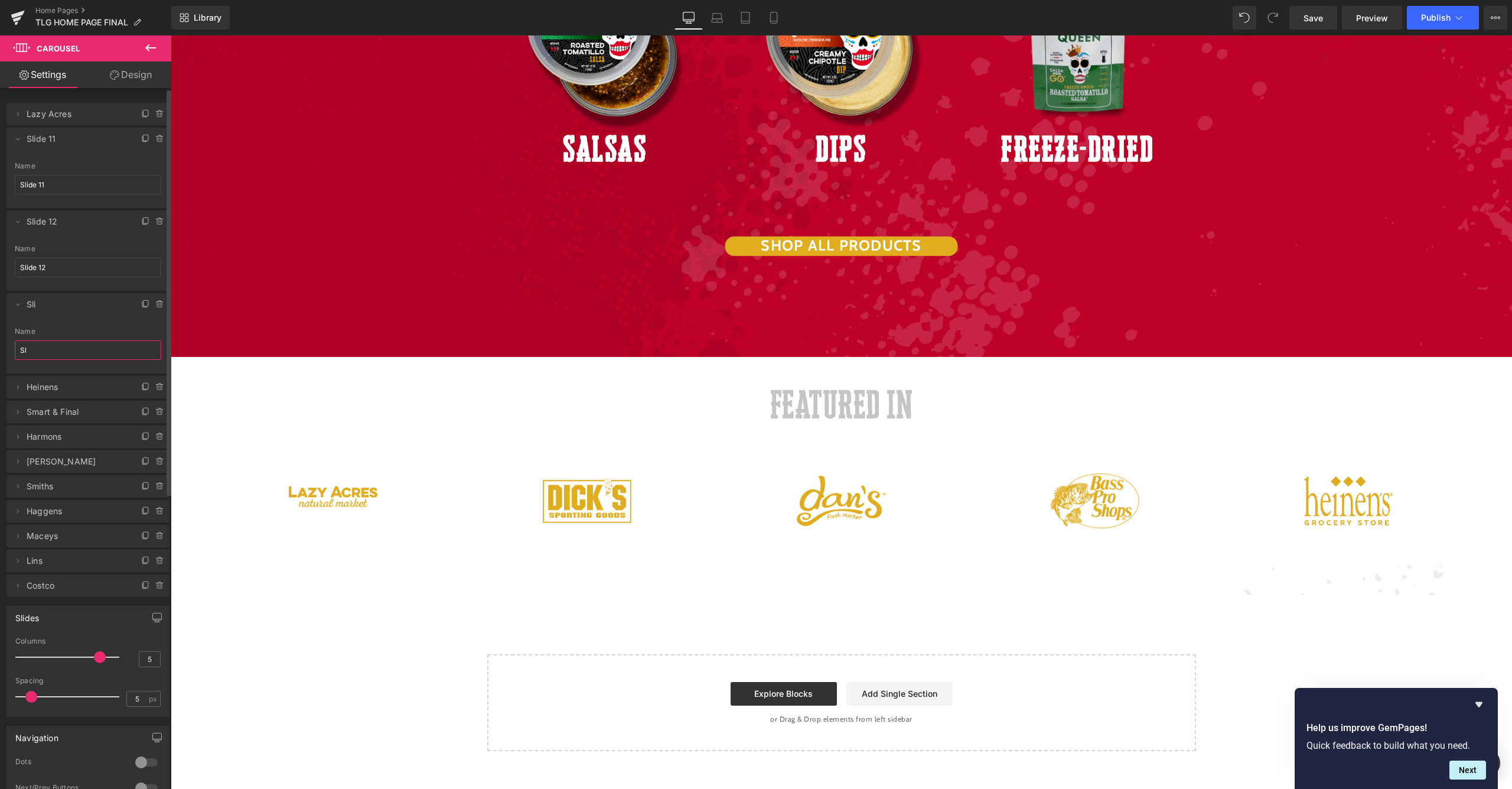
type input "S"
type input "Bass Pro"
click at [53, 265] on input "Slide 12" at bounding box center [88, 267] width 146 height 19
type input "S"
type input "Dans"
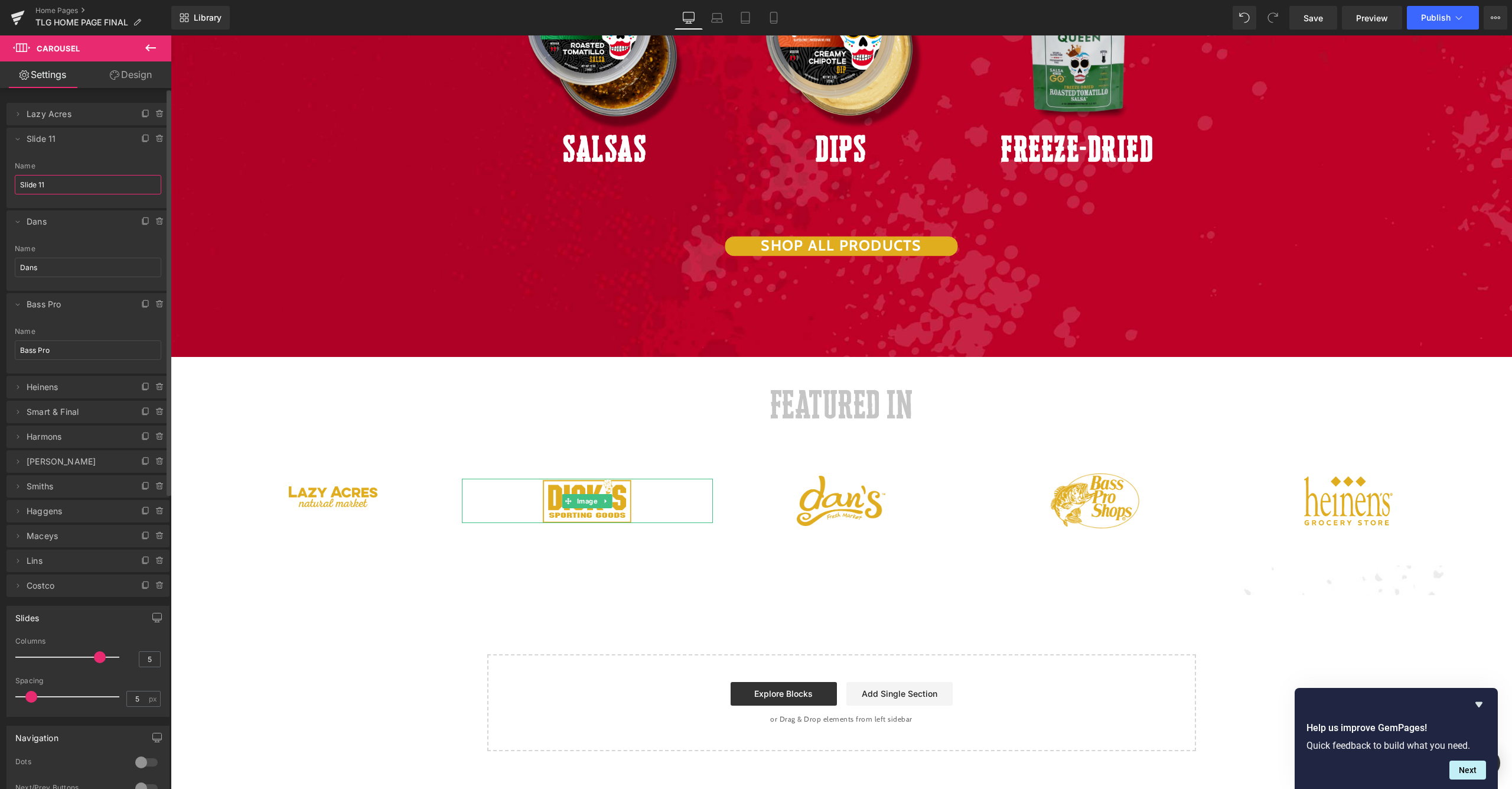
click at [77, 184] on input "Slide 11" at bounding box center [88, 184] width 146 height 19
type input "S"
type input "Dicks"
click at [15, 145] on span at bounding box center [18, 138] width 14 height 14
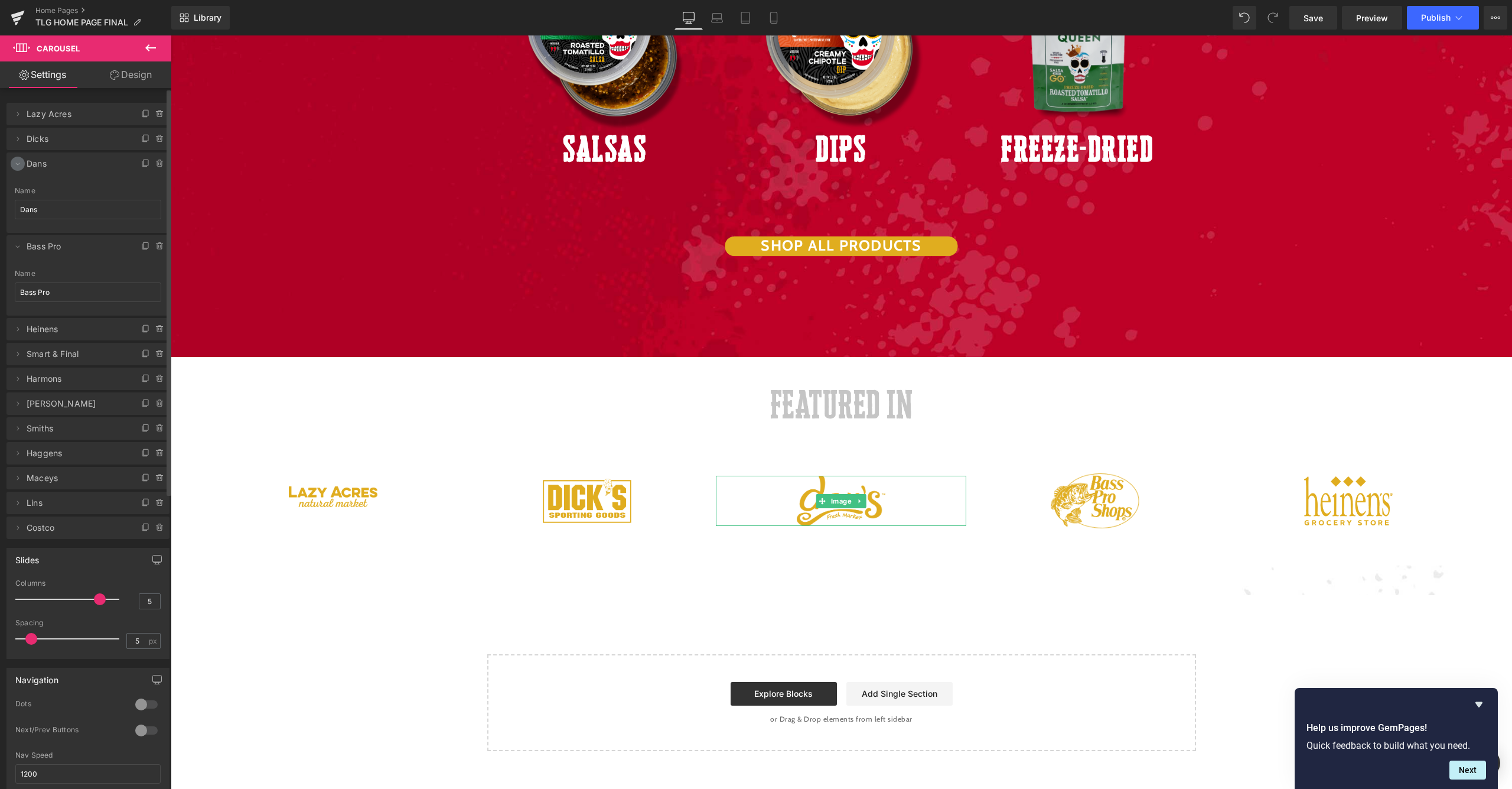
click at [11, 162] on span at bounding box center [18, 164] width 14 height 14
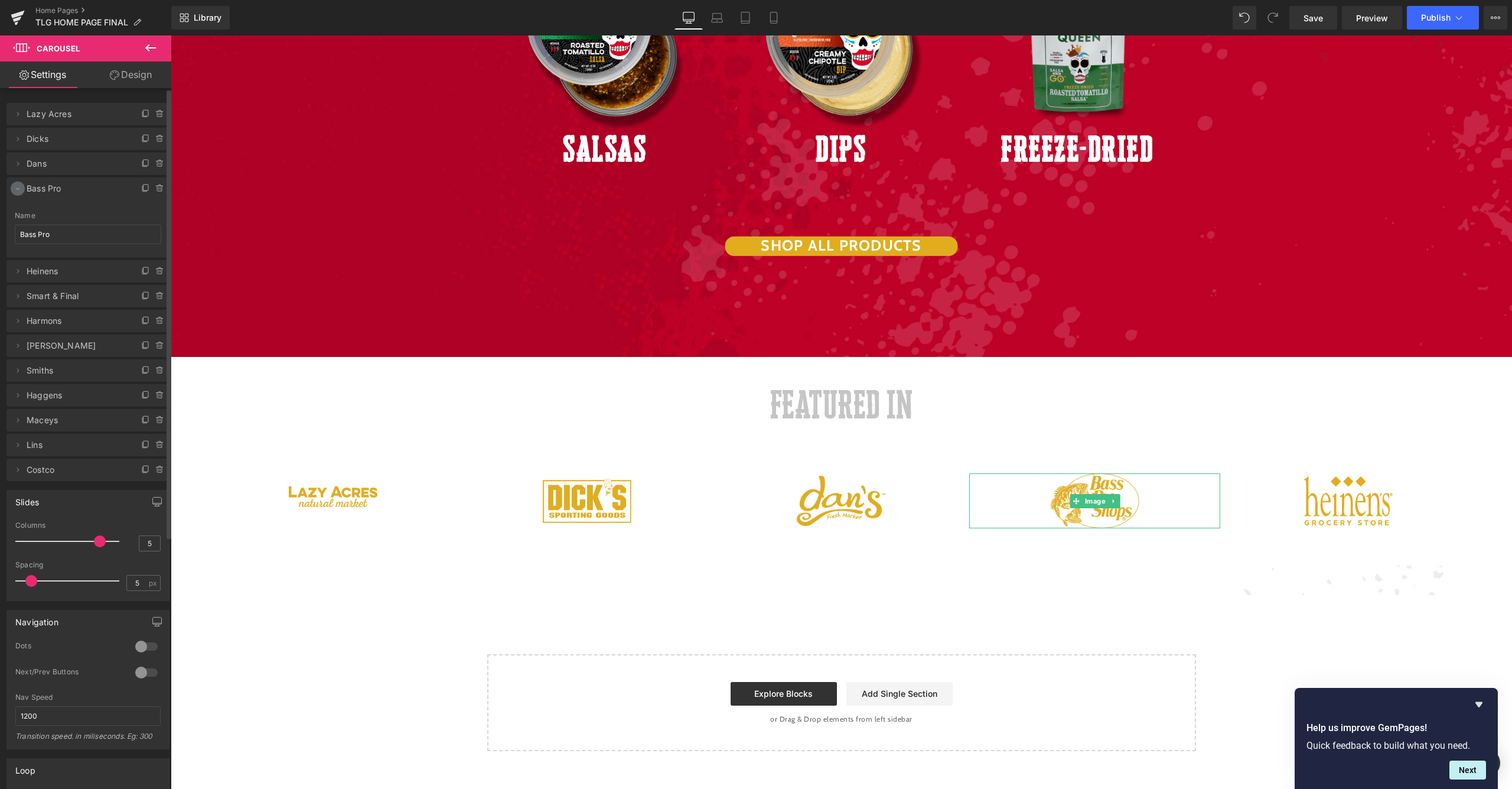
click at [16, 188] on icon at bounding box center [18, 188] width 10 height 10
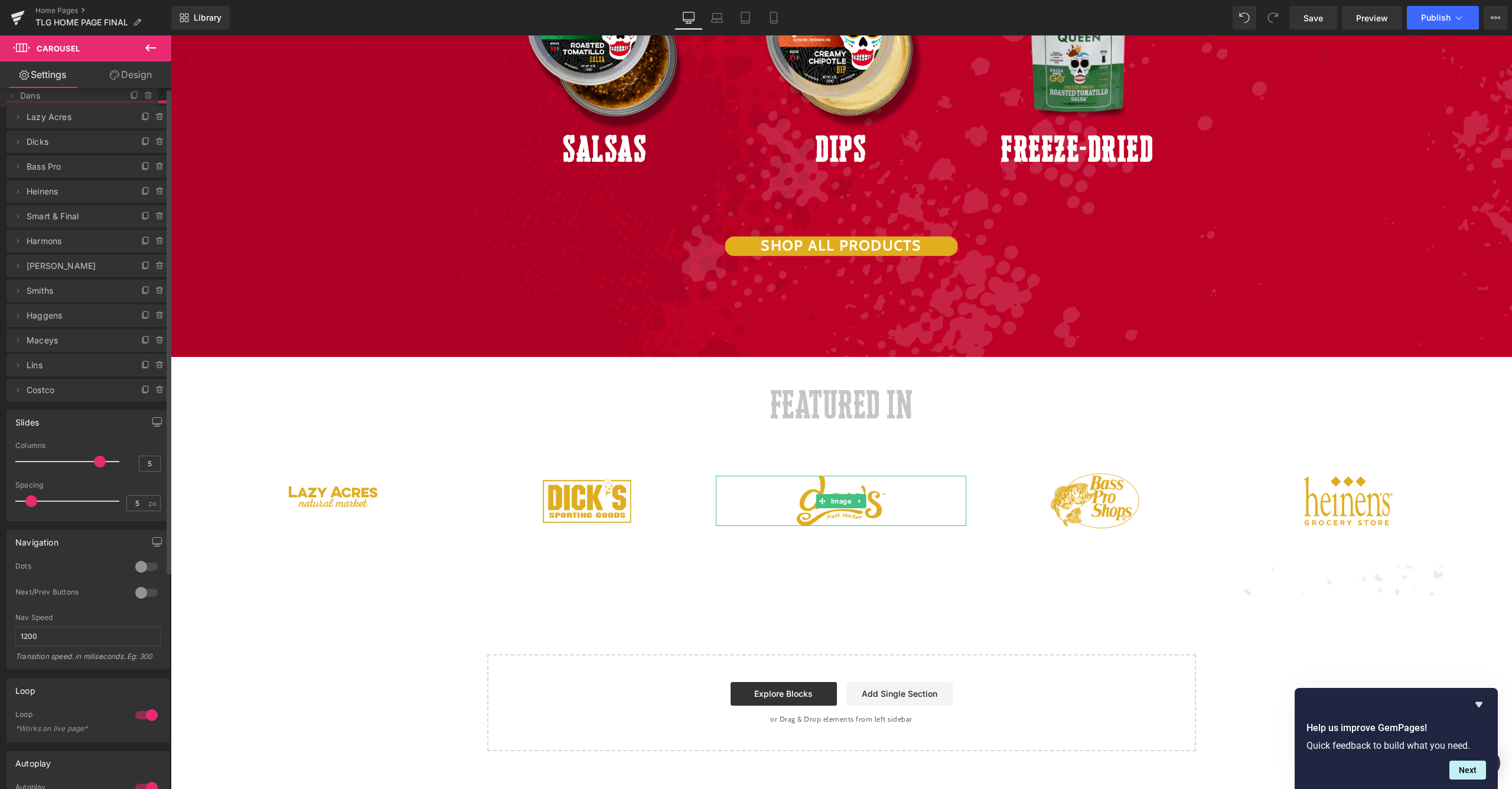
drag, startPoint x: 47, startPoint y: 164, endPoint x: 57, endPoint y: 97, distance: 67.7
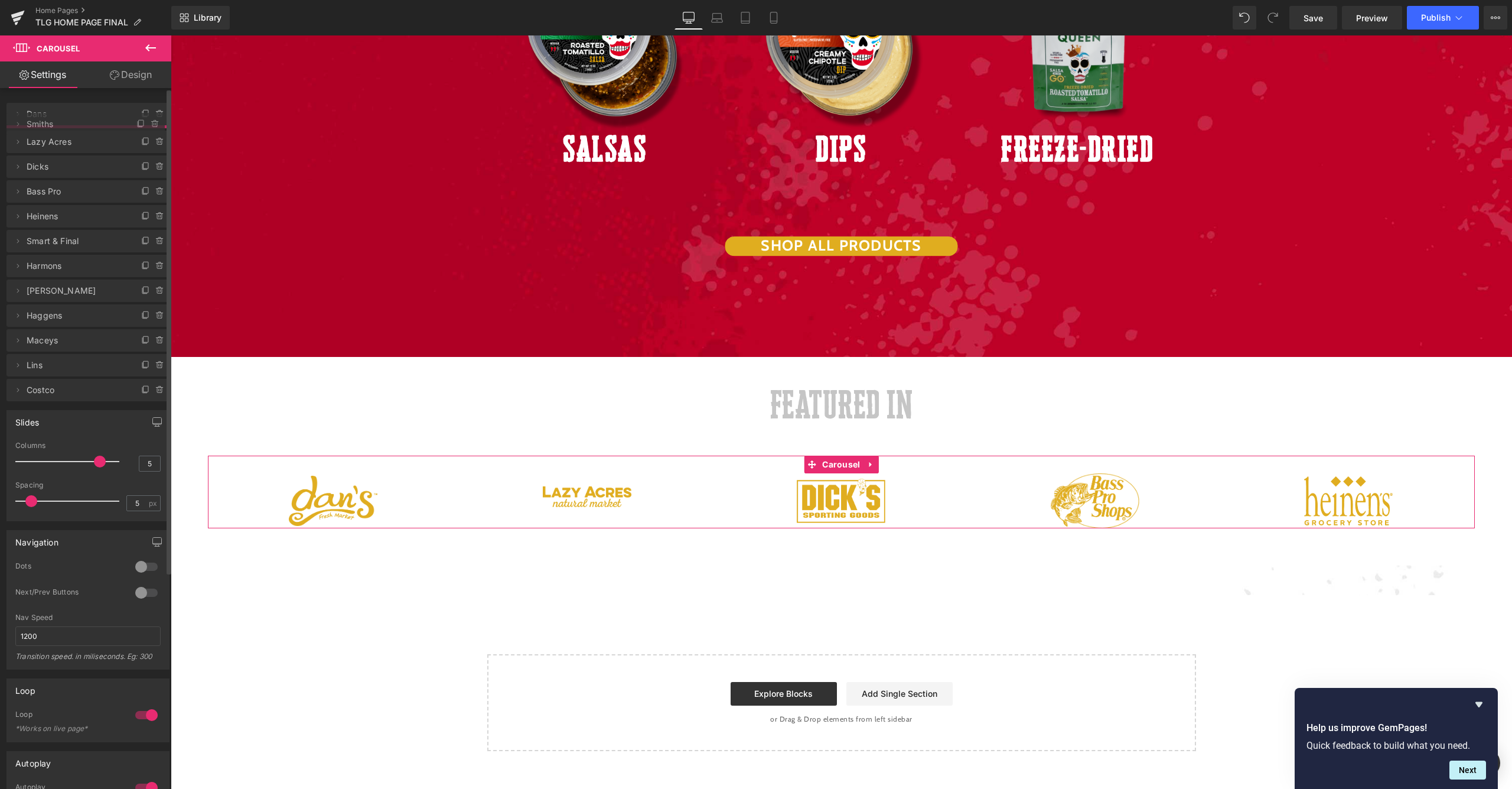
drag, startPoint x: 55, startPoint y: 312, endPoint x: 60, endPoint y: 123, distance: 189.1
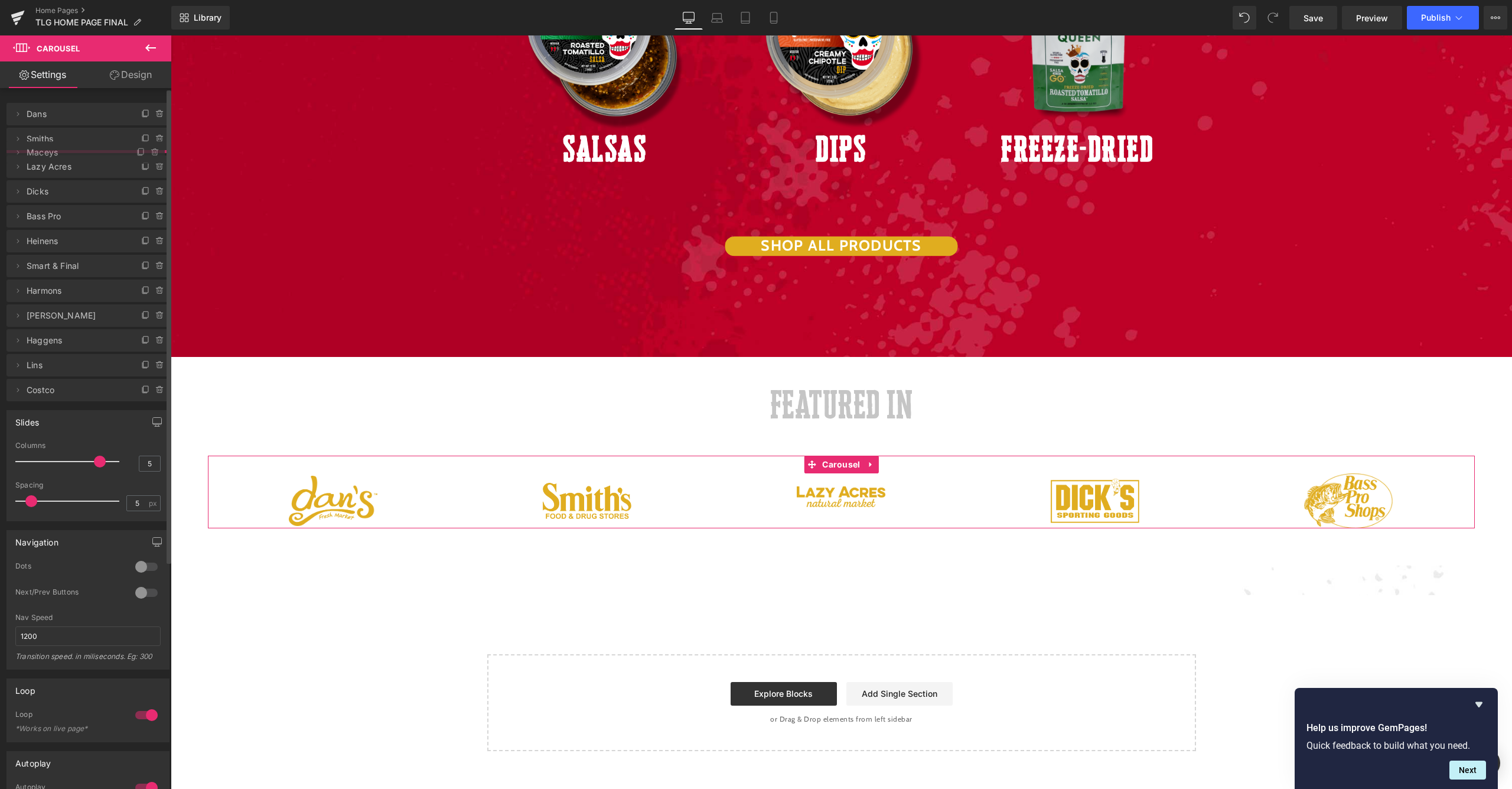
drag, startPoint x: 46, startPoint y: 367, endPoint x: 60, endPoint y: 158, distance: 209.5
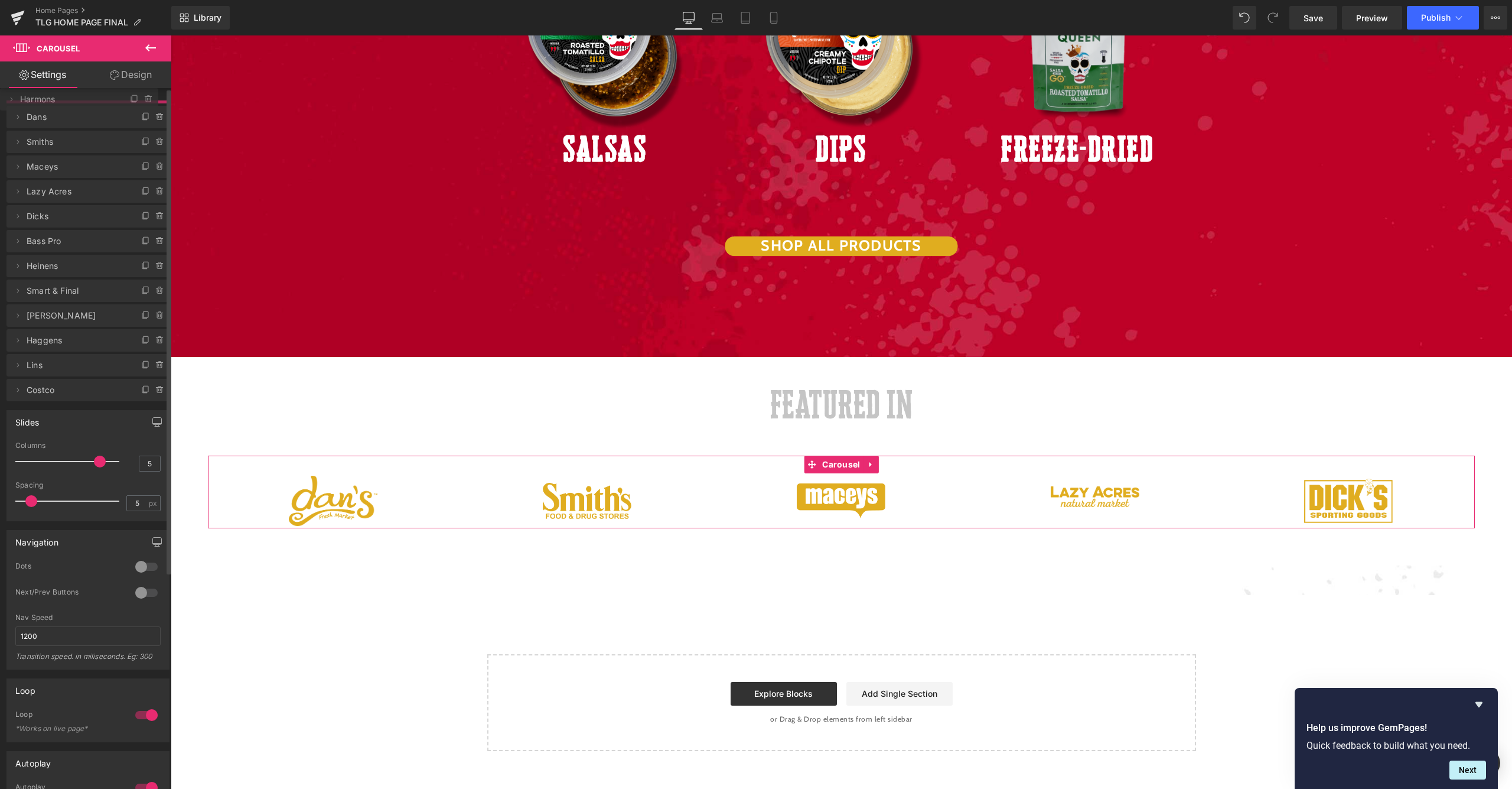
drag, startPoint x: 66, startPoint y: 313, endPoint x: 97, endPoint y: 101, distance: 214.3
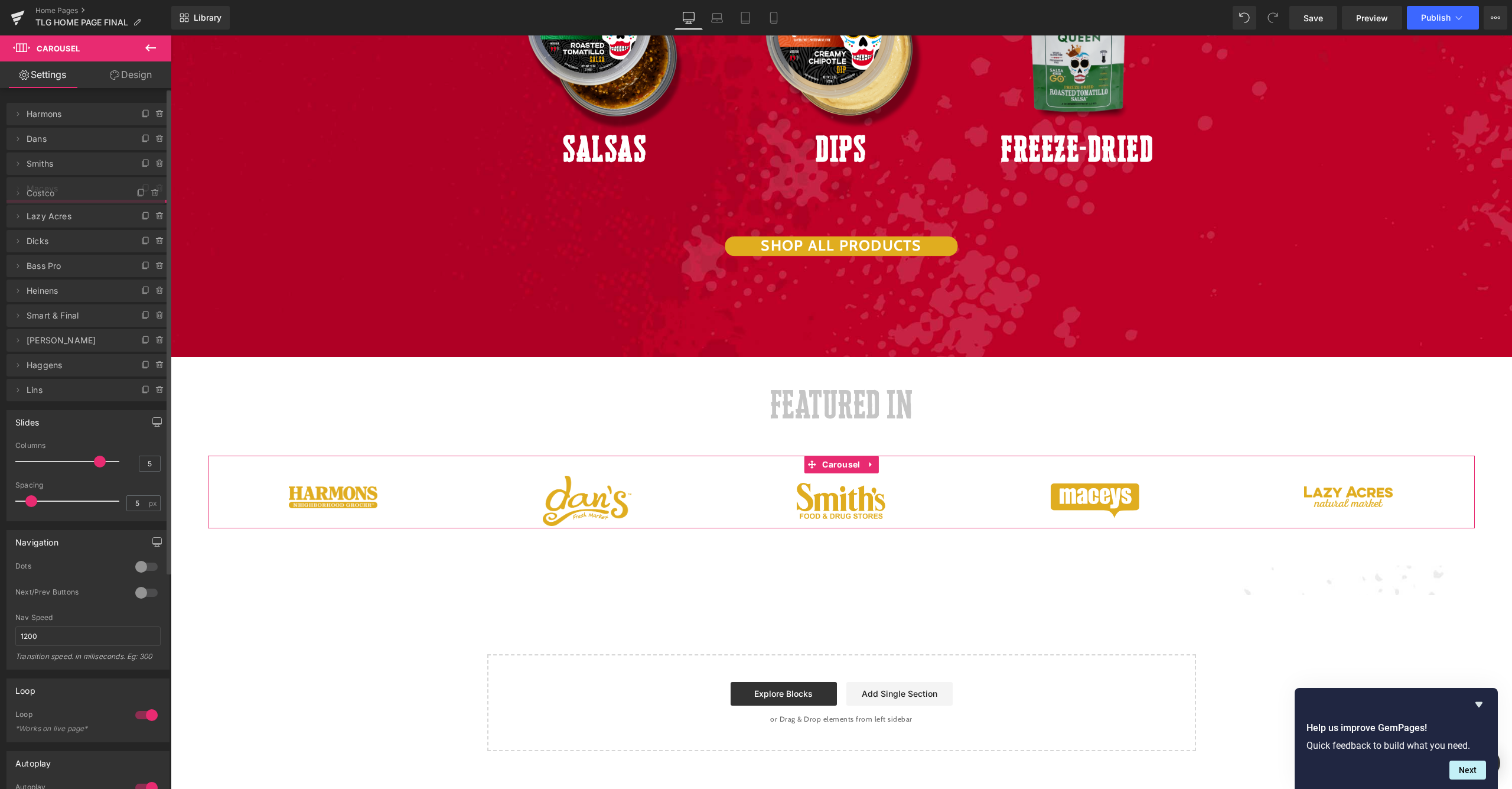
drag, startPoint x: 57, startPoint y: 410, endPoint x: 113, endPoint y: 192, distance: 225.1
drag, startPoint x: 79, startPoint y: 259, endPoint x: 79, endPoint y: 231, distance: 28.0
drag, startPoint x: 79, startPoint y: 294, endPoint x: 80, endPoint y: 250, distance: 44.0
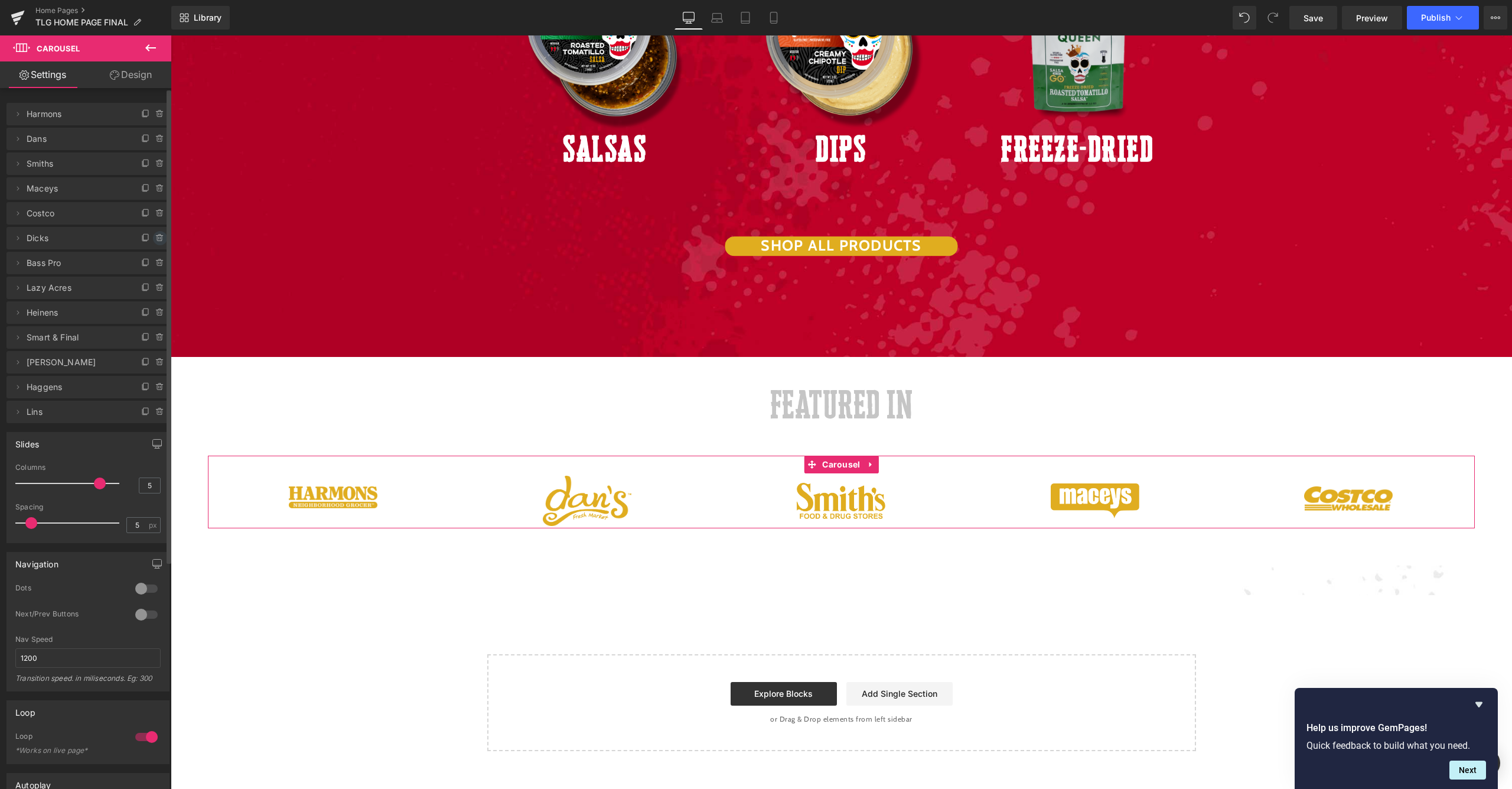
click at [156, 240] on icon at bounding box center [160, 238] width 10 height 10
click at [144, 238] on button "Delete" at bounding box center [147, 238] width 37 height 15
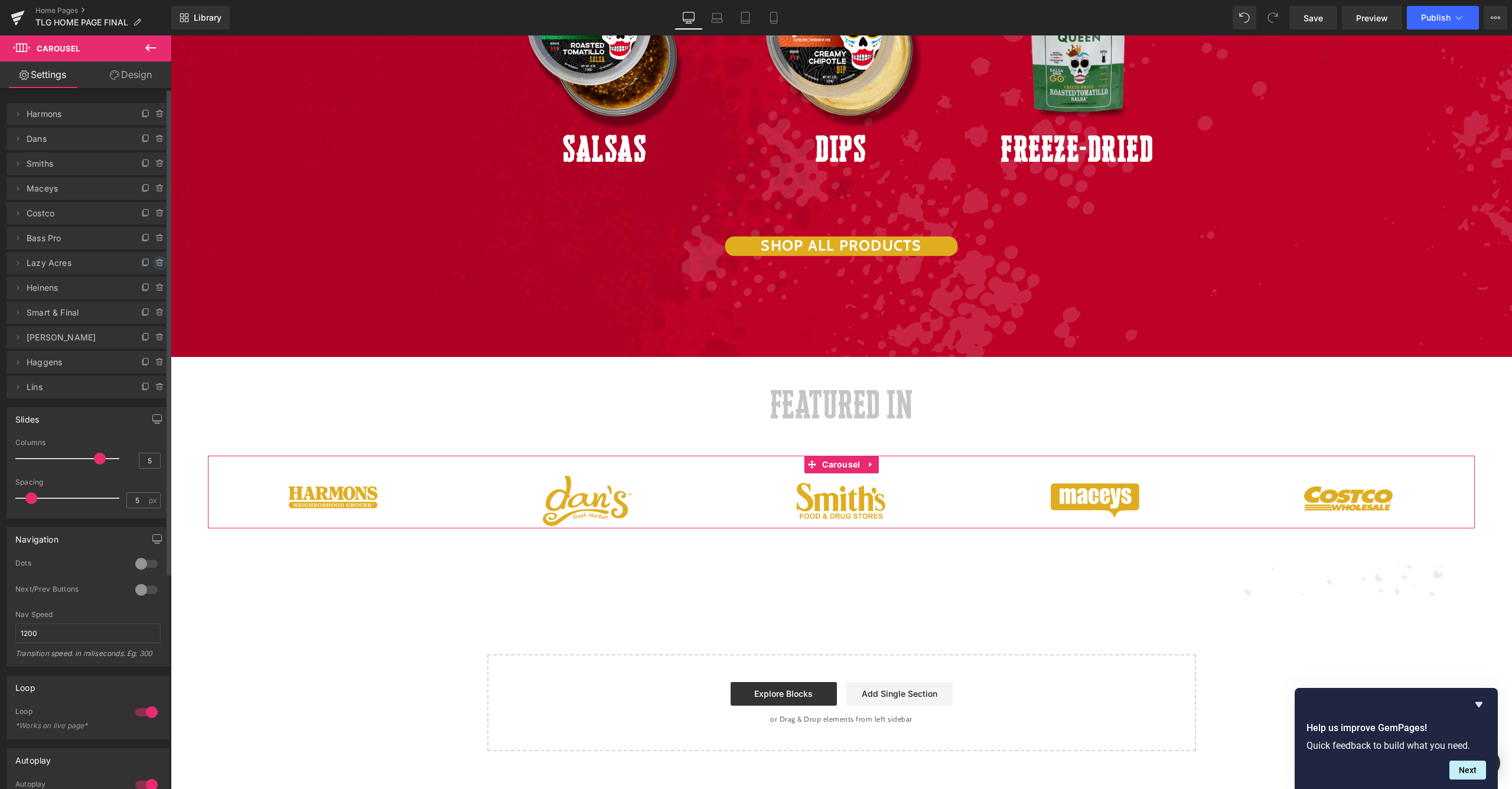
click at [157, 266] on icon at bounding box center [160, 263] width 10 height 10
click at [155, 265] on button "Delete" at bounding box center [147, 264] width 37 height 15
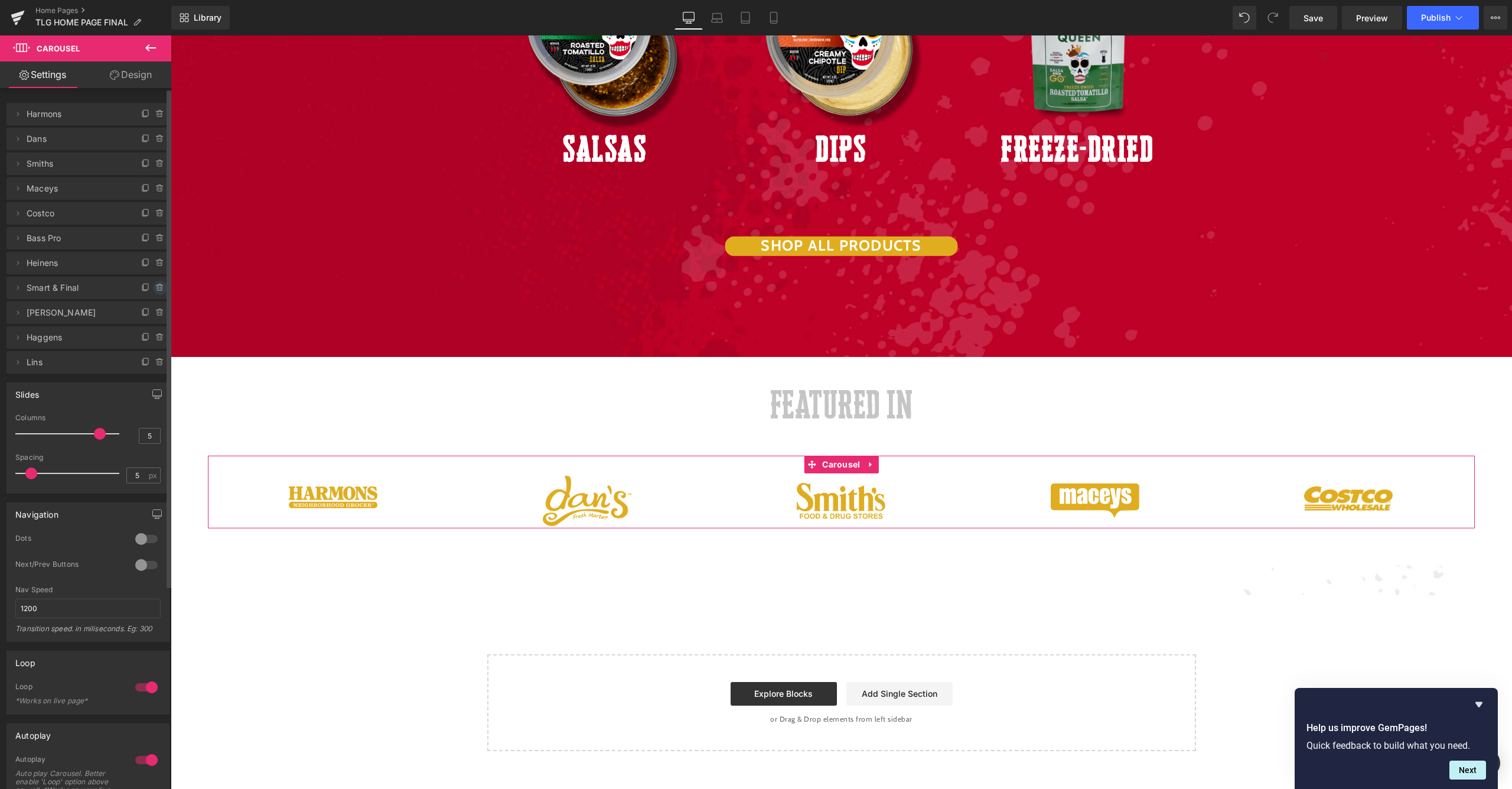
click at [155, 286] on icon at bounding box center [160, 288] width 10 height 10
click at [155, 286] on button "Delete" at bounding box center [147, 288] width 37 height 15
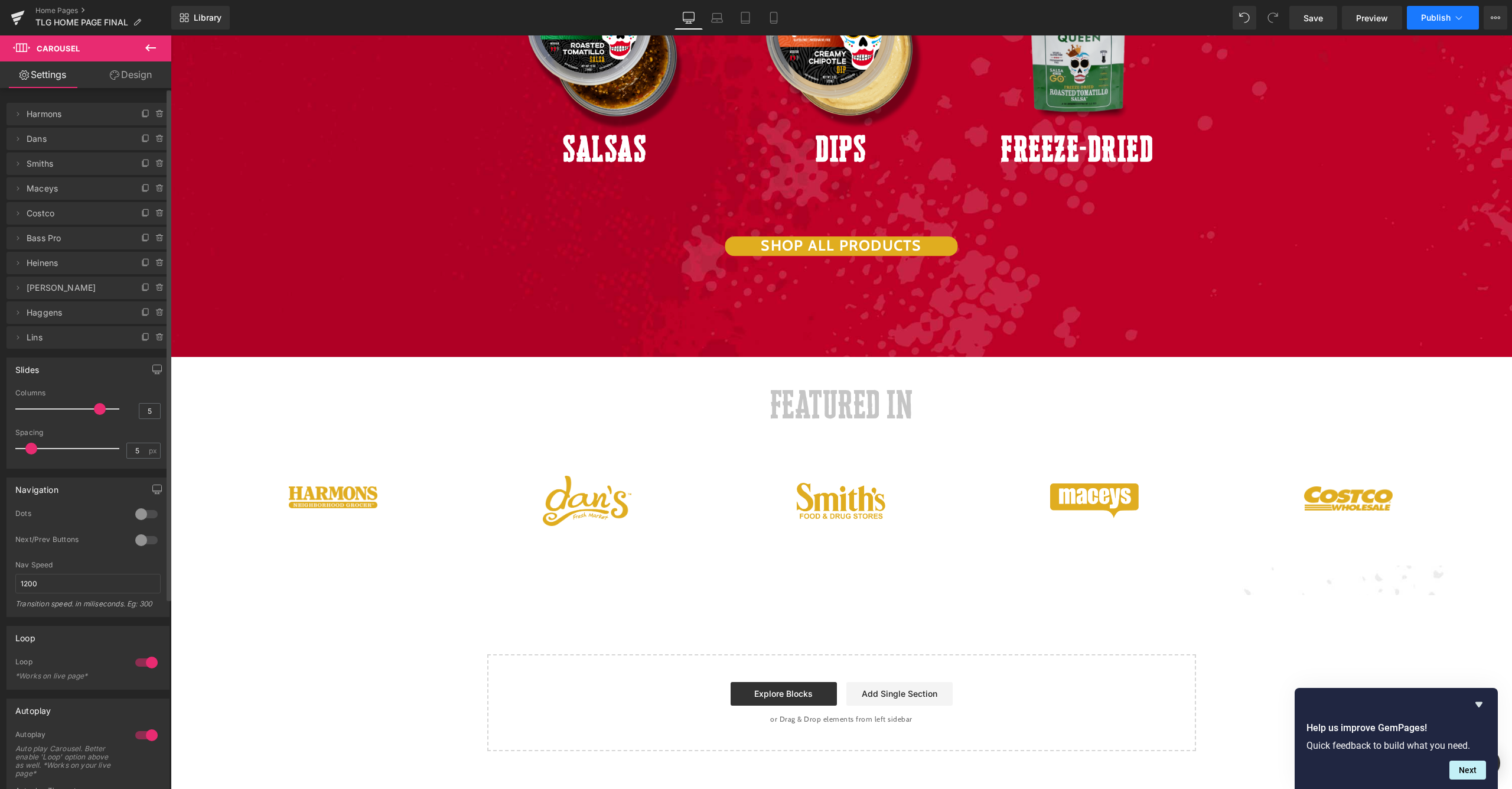
click at [1466, 16] on button "Publish" at bounding box center [1443, 18] width 72 height 24
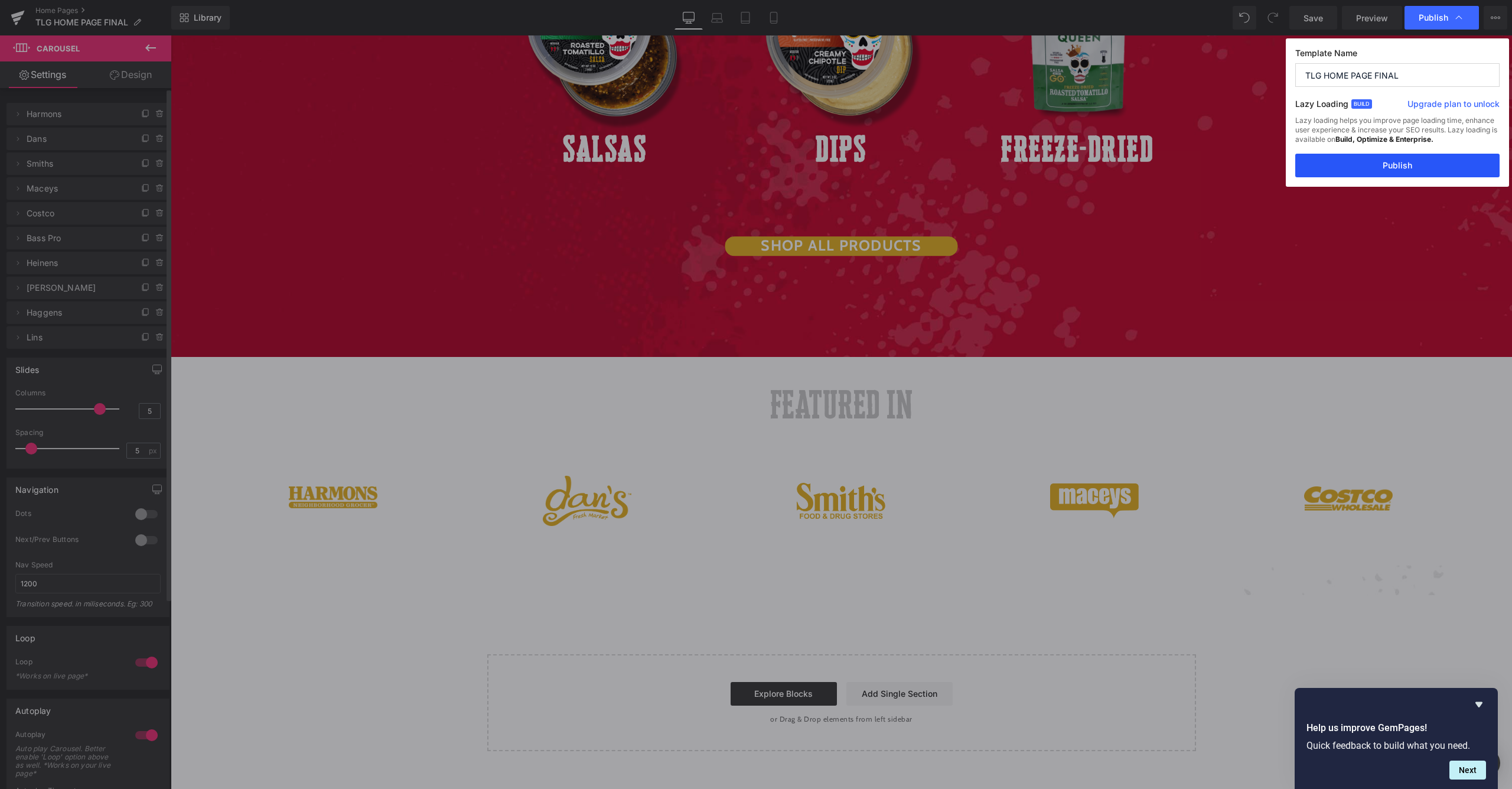
click at [1396, 173] on button "Publish" at bounding box center [1398, 165] width 205 height 24
